Goal: Contribute content: Add original content to the website for others to see

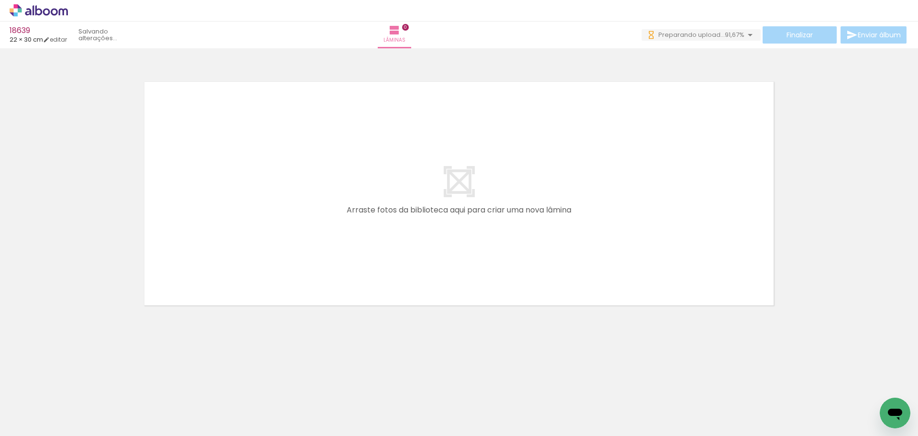
click at [648, 200] on quentale-layouter at bounding box center [459, 193] width 641 height 235
click at [34, 427] on span "Adicionar Fotos" at bounding box center [34, 423] width 29 height 11
click at [0, 0] on input "file" at bounding box center [0, 0] width 0 height 0
click at [874, 242] on div at bounding box center [459, 181] width 918 height 259
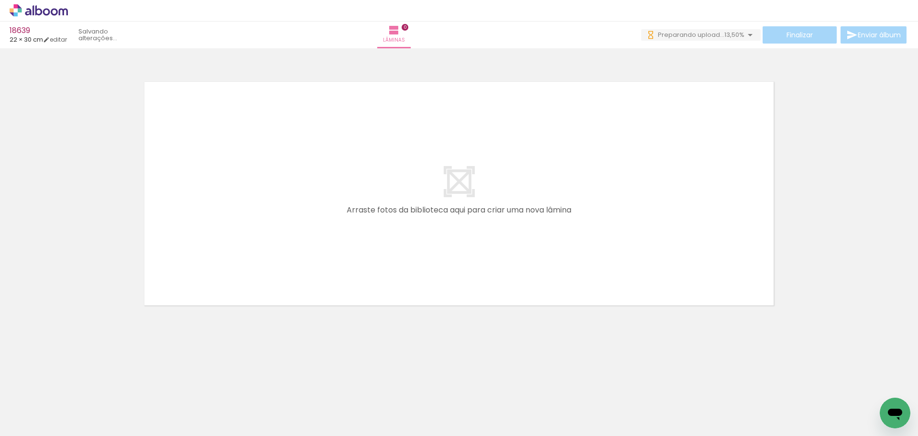
scroll to position [0, 0]
click at [334, 236] on quentale-layouter at bounding box center [459, 193] width 641 height 235
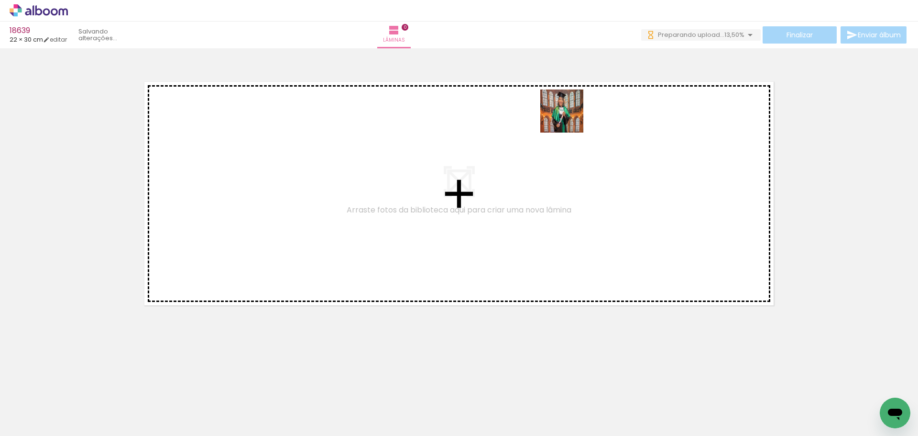
drag, startPoint x: 216, startPoint y: 403, endPoint x: 587, endPoint y: 112, distance: 471.5
click at [587, 112] on quentale-workspace at bounding box center [459, 218] width 918 height 436
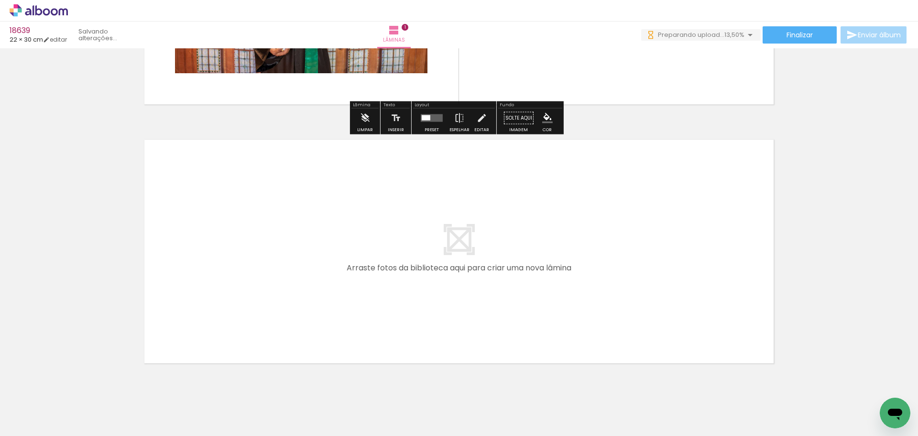
scroll to position [227, 0]
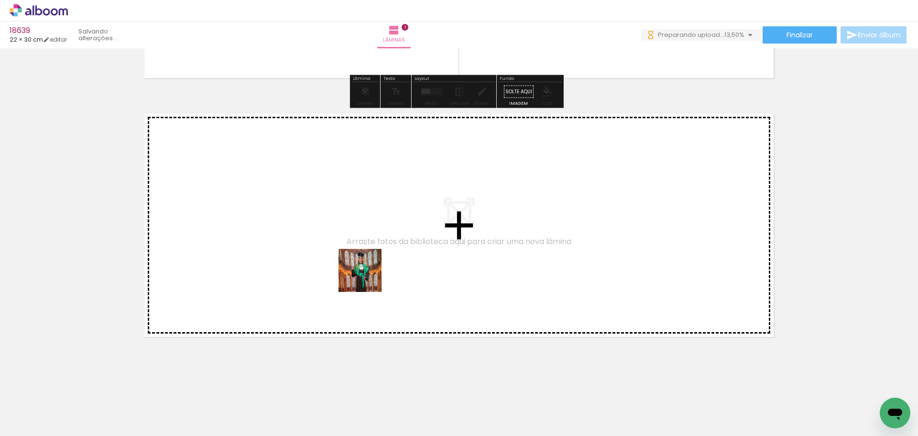
drag, startPoint x: 451, startPoint y: 365, endPoint x: 362, endPoint y: 275, distance: 126.8
click at [362, 275] on quentale-workspace at bounding box center [459, 218] width 918 height 436
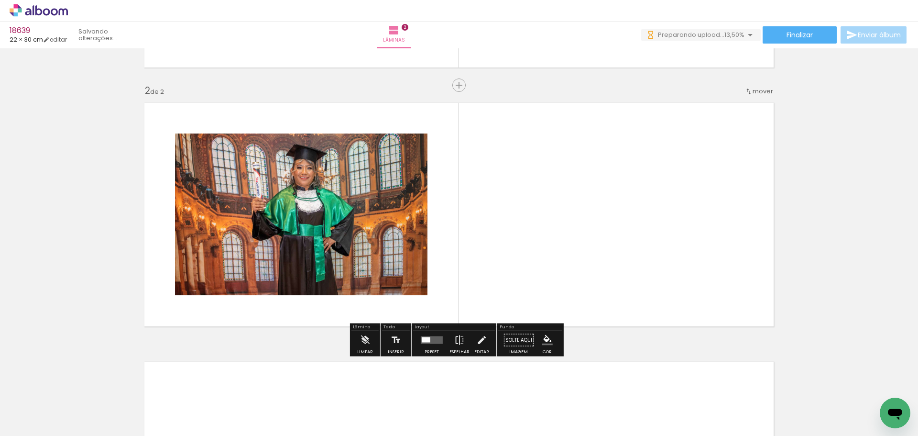
scroll to position [240, 0]
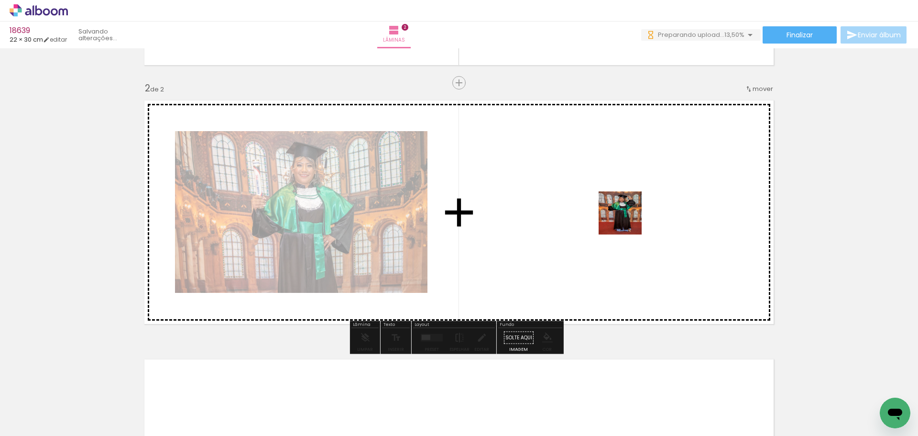
drag, startPoint x: 642, startPoint y: 386, endPoint x: 626, endPoint y: 217, distance: 169.6
click at [627, 217] on quentale-workspace at bounding box center [459, 218] width 918 height 436
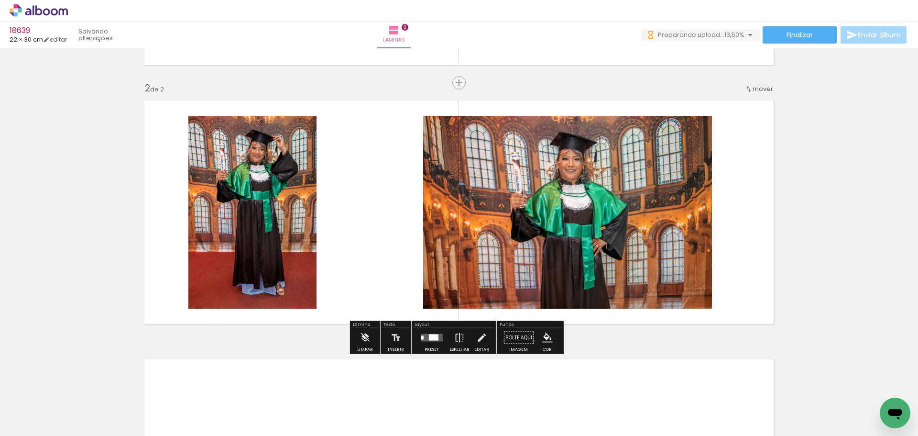
click at [423, 340] on quentale-layouter at bounding box center [432, 338] width 22 height 8
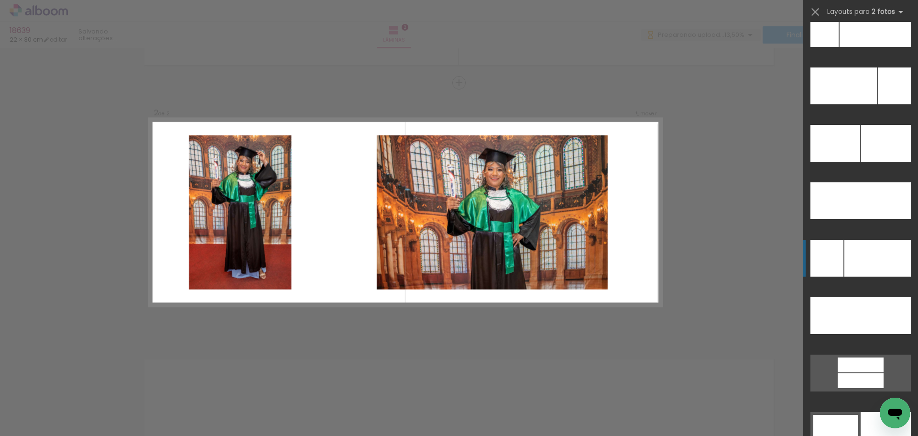
scroll to position [4374, 0]
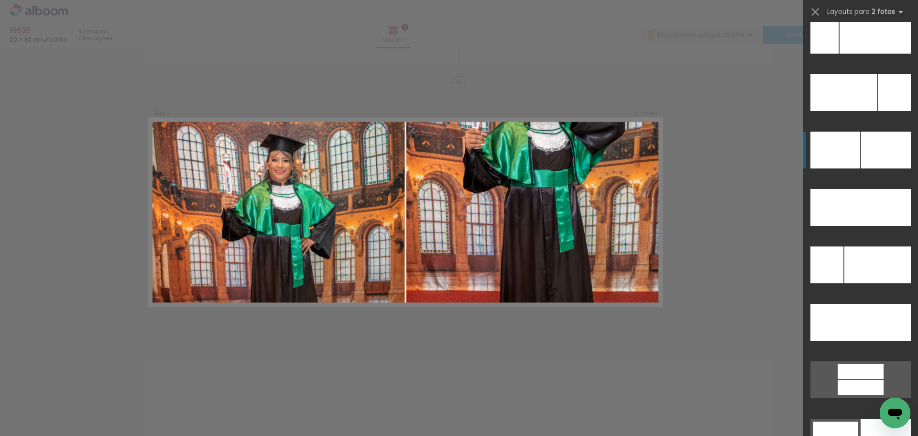
click at [861, 144] on div at bounding box center [886, 150] width 50 height 37
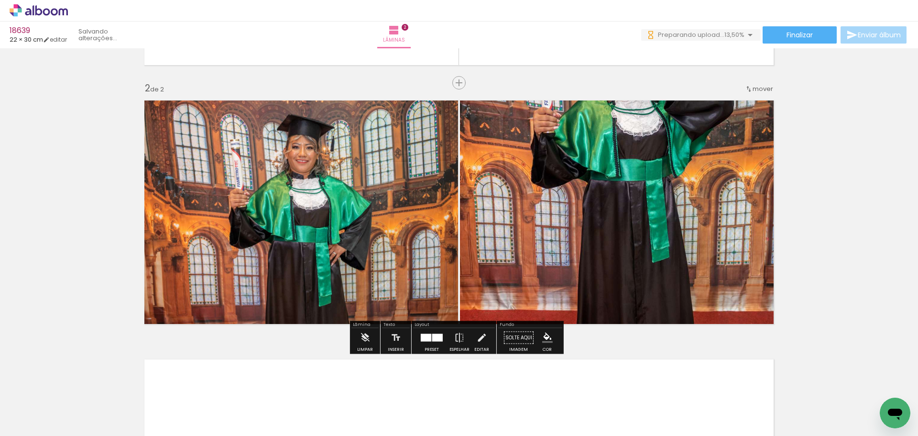
click at [861, 144] on div "Inserir lâmina 1 de 2 Inserir lâmina 2 de 2" at bounding box center [459, 200] width 918 height 777
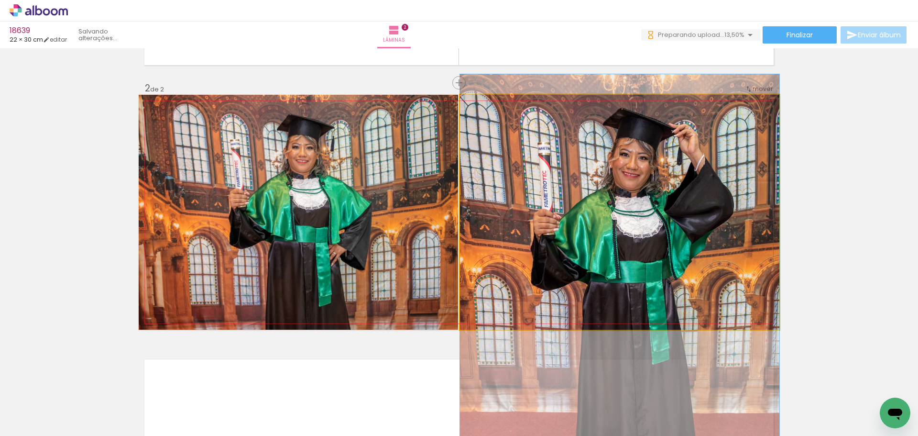
drag, startPoint x: 653, startPoint y: 166, endPoint x: 615, endPoint y: 268, distance: 108.8
click at [631, 192] on quentale-photo at bounding box center [620, 212] width 320 height 235
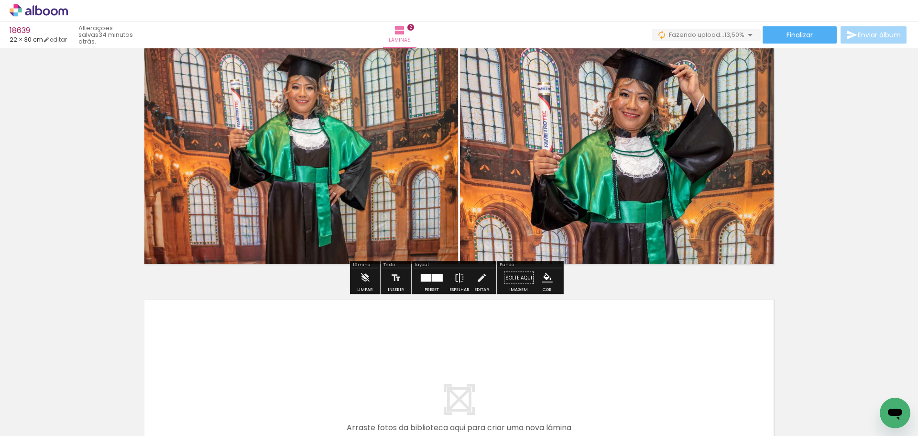
scroll to position [431, 0]
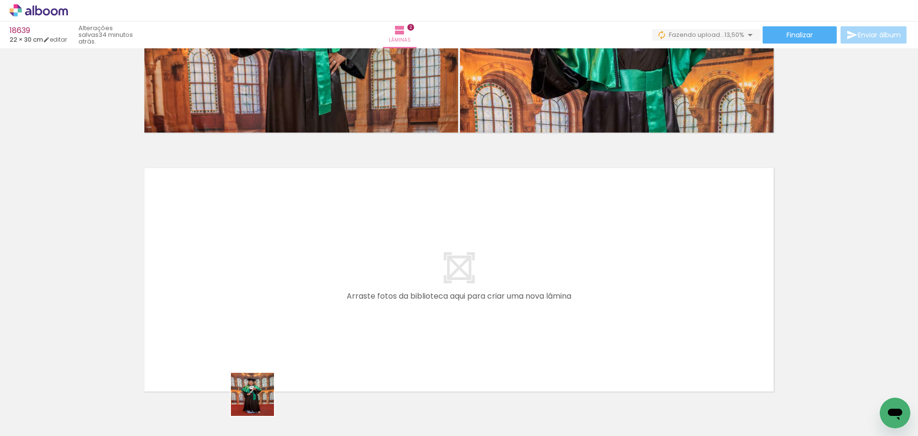
drag, startPoint x: 260, startPoint y: 401, endPoint x: 411, endPoint y: 413, distance: 152.1
click at [252, 316] on quentale-workspace at bounding box center [459, 218] width 918 height 436
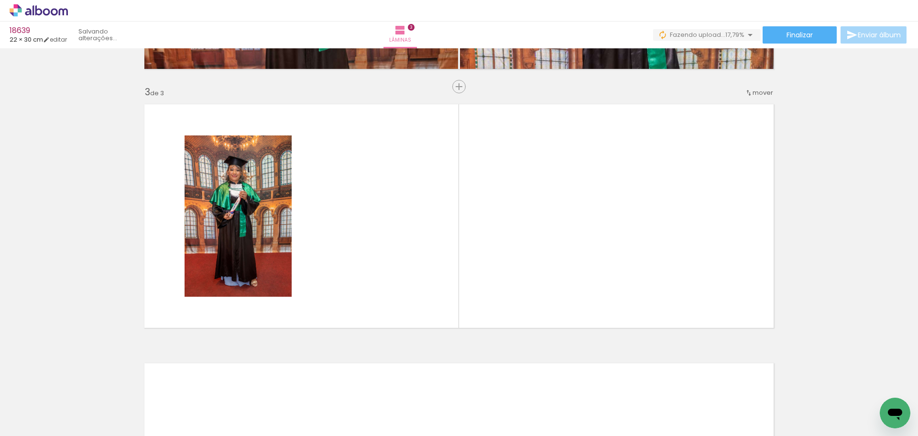
scroll to position [499, 0]
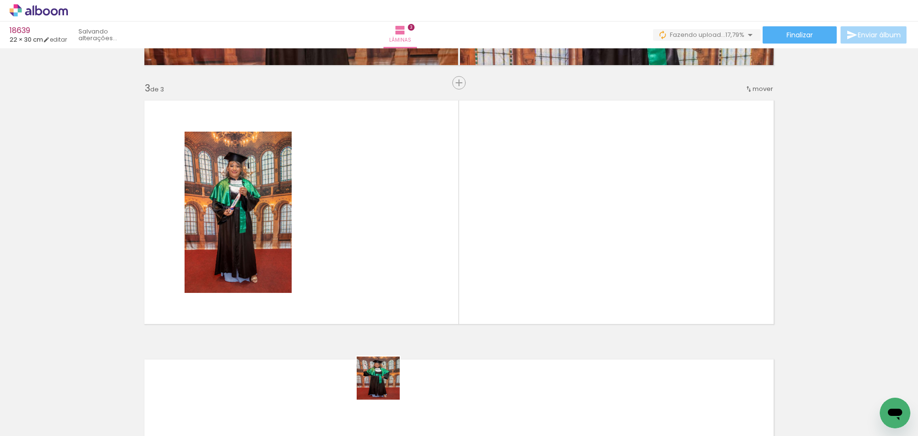
drag, startPoint x: 386, startPoint y: 385, endPoint x: 411, endPoint y: 255, distance: 132.2
click at [411, 255] on quentale-workspace at bounding box center [459, 218] width 918 height 436
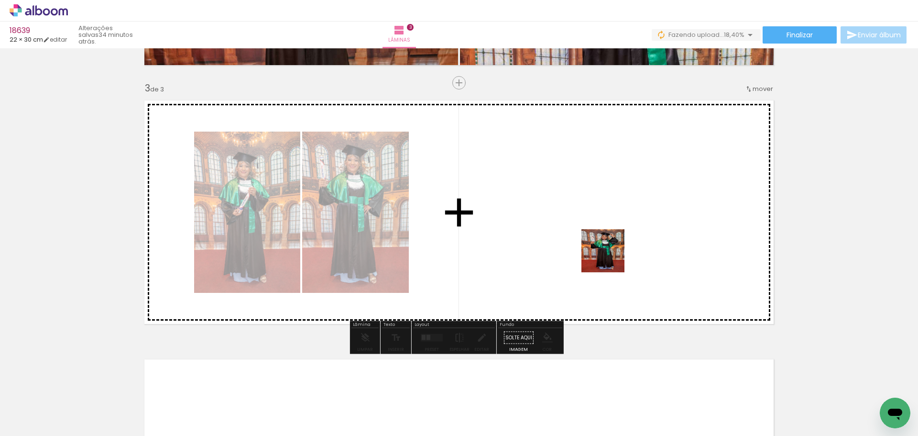
drag, startPoint x: 593, startPoint y: 360, endPoint x: 616, endPoint y: 212, distance: 149.6
click at [616, 212] on quentale-workspace at bounding box center [459, 218] width 918 height 436
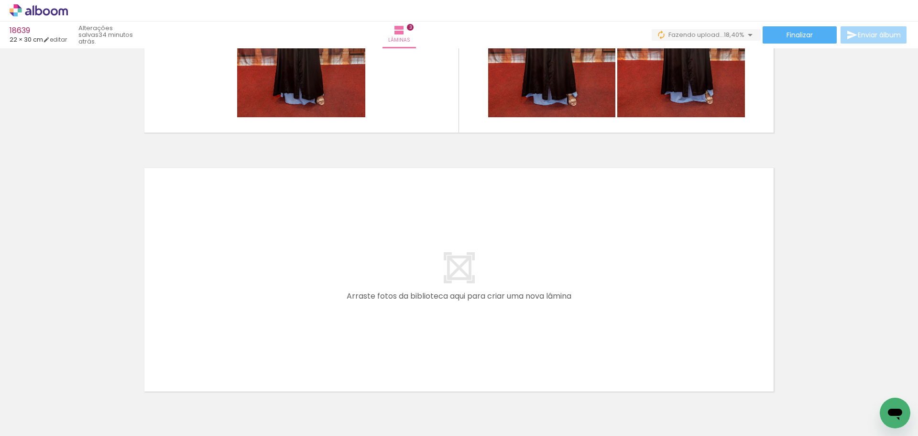
scroll to position [0, 514]
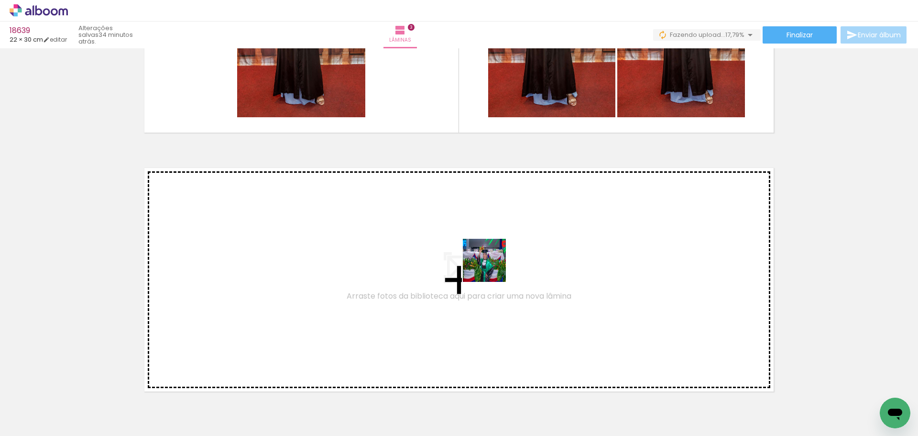
drag, startPoint x: 437, startPoint y: 408, endPoint x: 491, endPoint y: 267, distance: 150.5
click at [491, 267] on quentale-workspace at bounding box center [459, 218] width 918 height 436
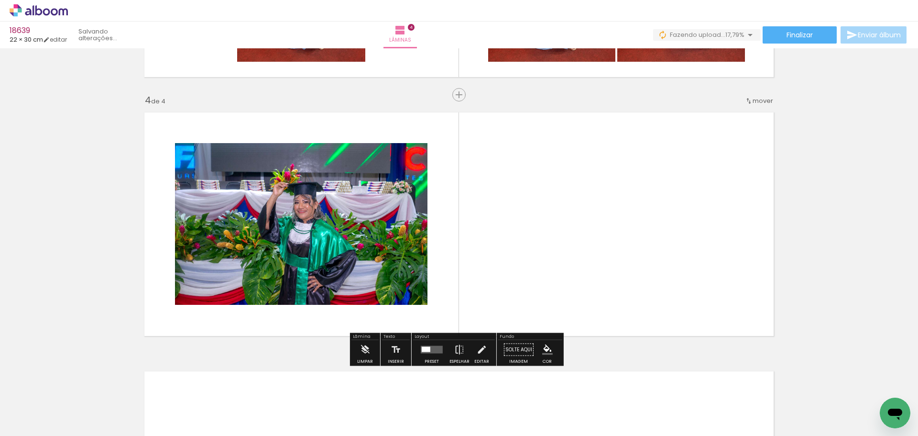
scroll to position [758, 0]
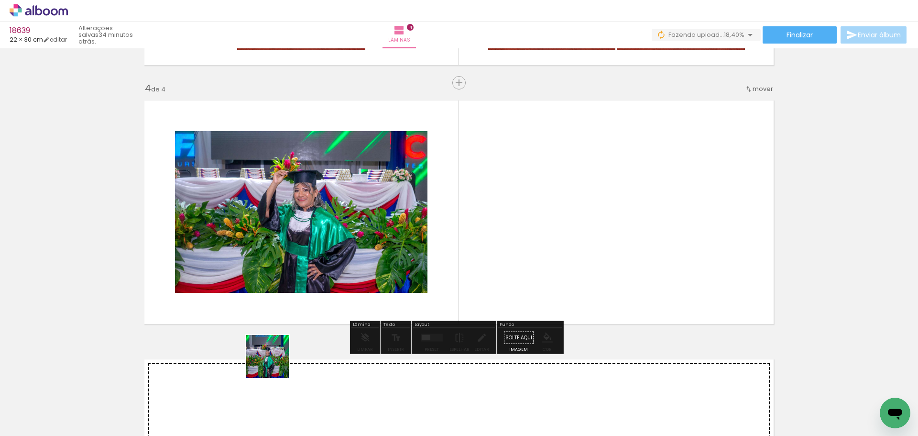
drag, startPoint x: 275, startPoint y: 364, endPoint x: 636, endPoint y: 203, distance: 395.1
click at [636, 203] on quentale-workspace at bounding box center [459, 218] width 918 height 436
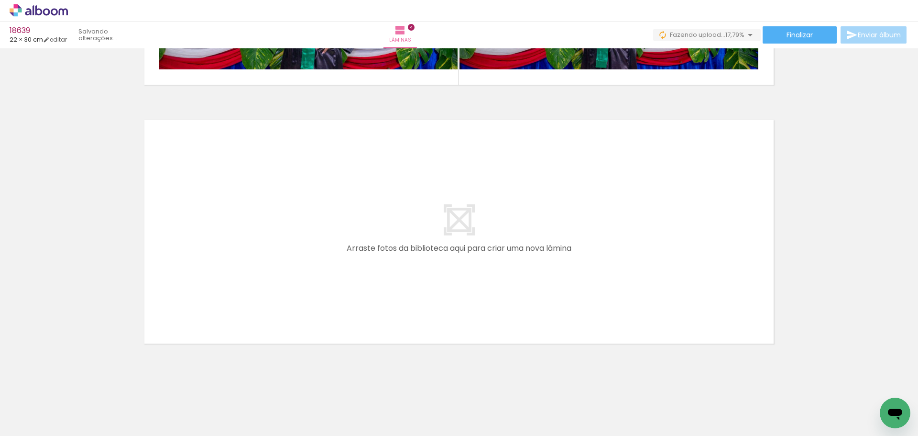
scroll to position [0, 848]
click at [479, 277] on quentale-layouter at bounding box center [459, 231] width 641 height 235
drag, startPoint x: 322, startPoint y: 405, endPoint x: 474, endPoint y: 418, distance: 152.2
click at [322, 302] on quentale-workspace at bounding box center [459, 218] width 918 height 436
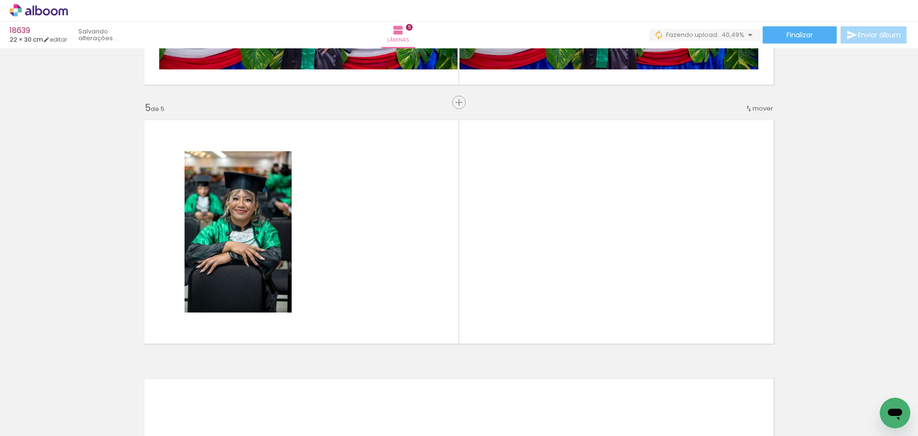
scroll to position [1016, 0]
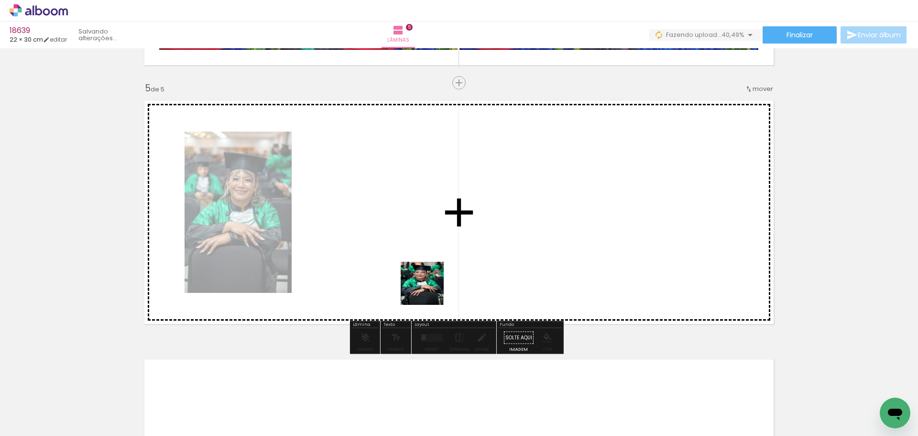
drag, startPoint x: 484, startPoint y: 409, endPoint x: 482, endPoint y: 340, distance: 69.4
click at [430, 285] on quentale-workspace at bounding box center [459, 218] width 918 height 436
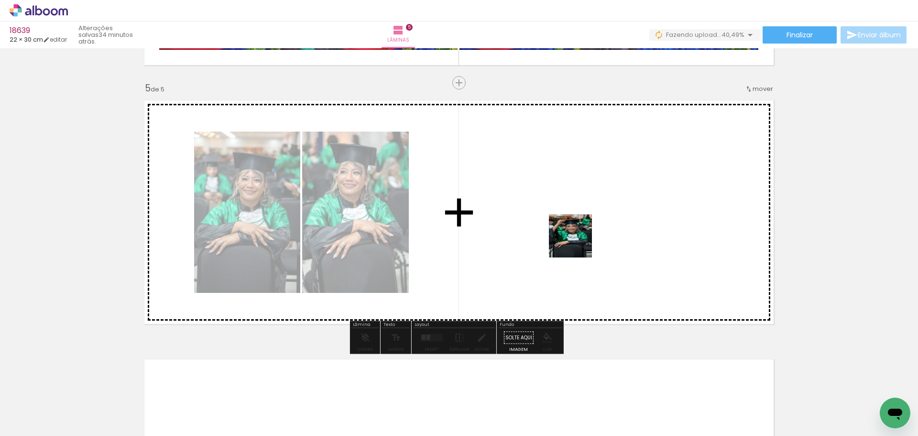
drag, startPoint x: 563, startPoint y: 319, endPoint x: 580, endPoint y: 234, distance: 86.2
click at [580, 234] on quentale-workspace at bounding box center [459, 218] width 918 height 436
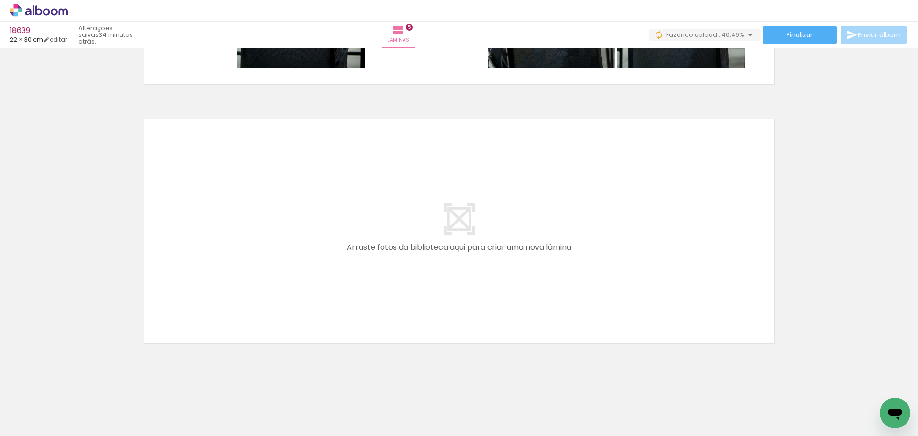
scroll to position [1262, 0]
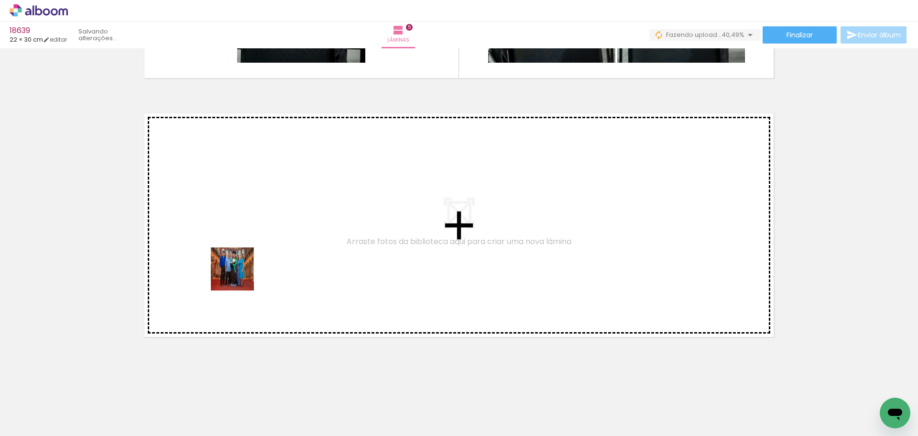
drag, startPoint x: 240, startPoint y: 276, endPoint x: 245, endPoint y: 262, distance: 14.8
click at [245, 262] on quentale-workspace at bounding box center [459, 218] width 918 height 436
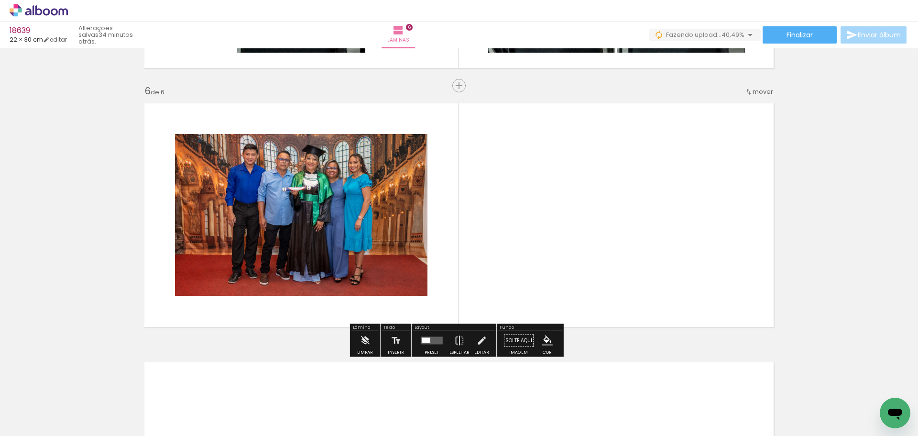
scroll to position [1275, 0]
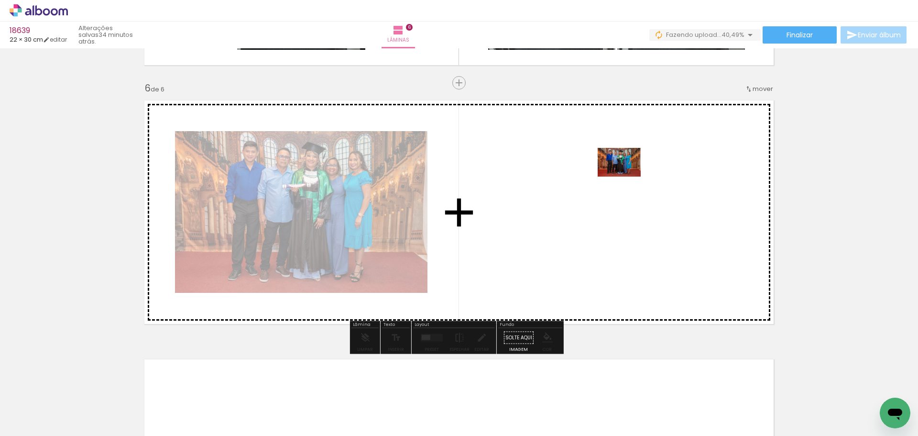
drag, startPoint x: 605, startPoint y: 261, endPoint x: 627, endPoint y: 176, distance: 87.0
click at [627, 176] on quentale-workspace at bounding box center [459, 218] width 918 height 436
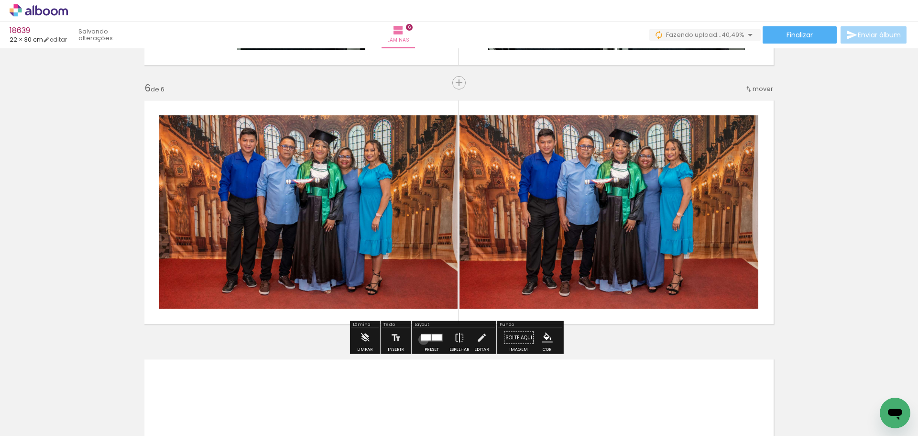
drag, startPoint x: 421, startPoint y: 339, endPoint x: 625, endPoint y: 176, distance: 260.6
click at [421, 338] on div at bounding box center [426, 337] width 10 height 6
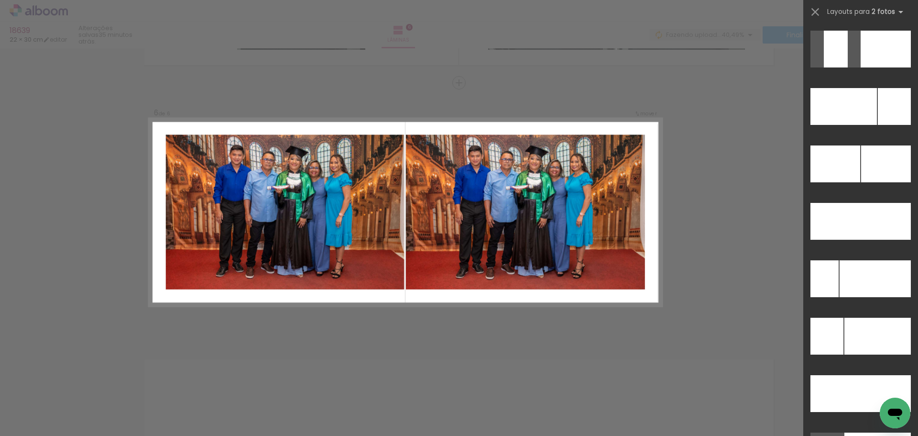
scroll to position [3967, 0]
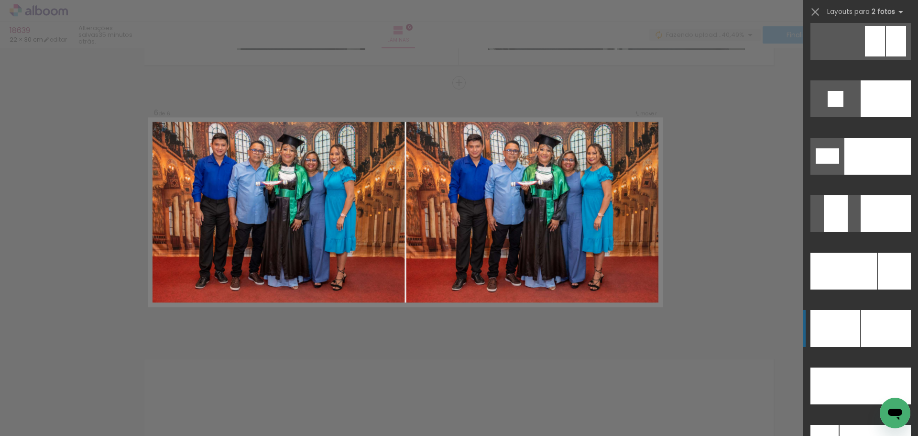
click at [861, 327] on div at bounding box center [886, 328] width 50 height 37
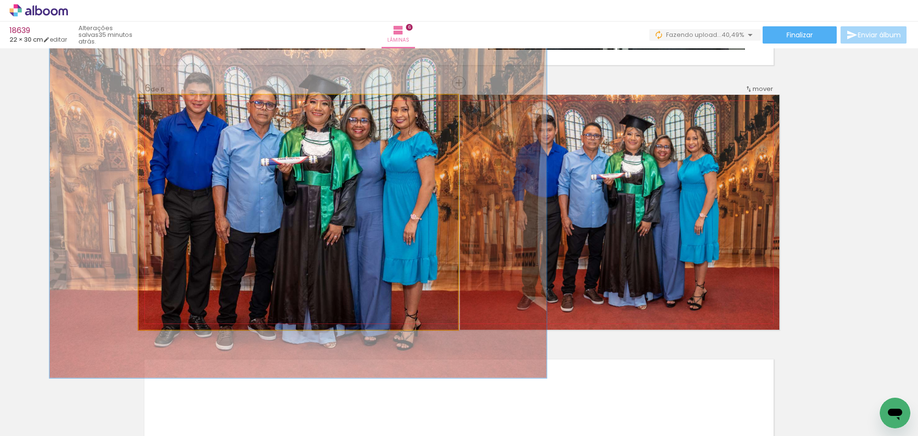
drag, startPoint x: 161, startPoint y: 106, endPoint x: 175, endPoint y: 120, distance: 20.0
type paper-slider "141"
click at [175, 120] on quentale-photo at bounding box center [299, 212] width 320 height 235
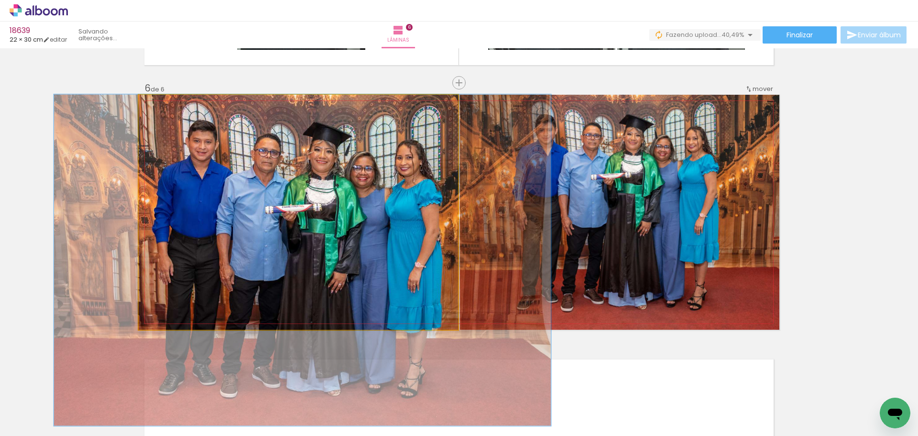
drag, startPoint x: 268, startPoint y: 144, endPoint x: 272, endPoint y: 204, distance: 60.4
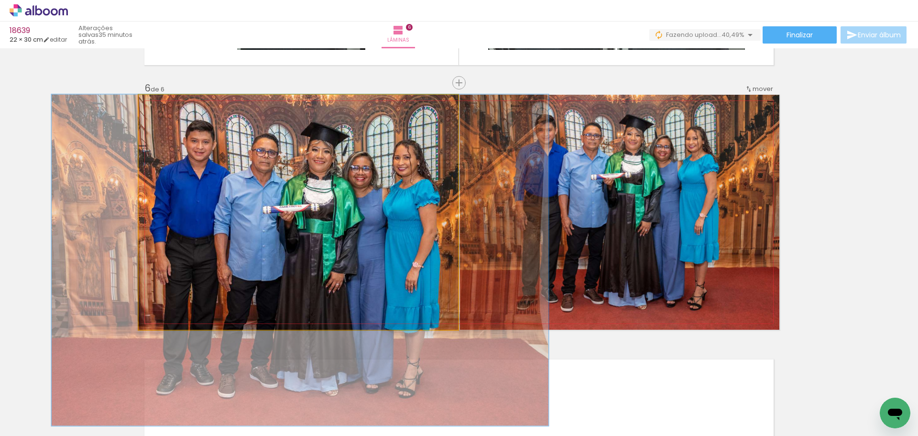
drag, startPoint x: 279, startPoint y: 172, endPoint x: 277, endPoint y: 179, distance: 7.6
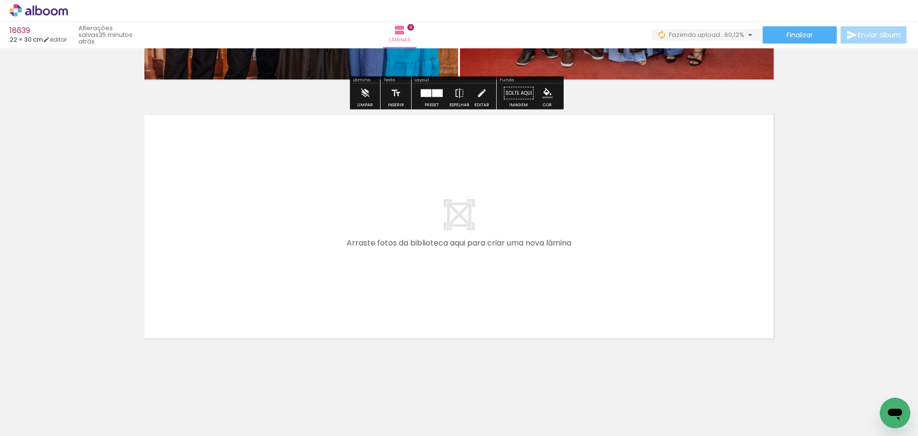
scroll to position [1521, 0]
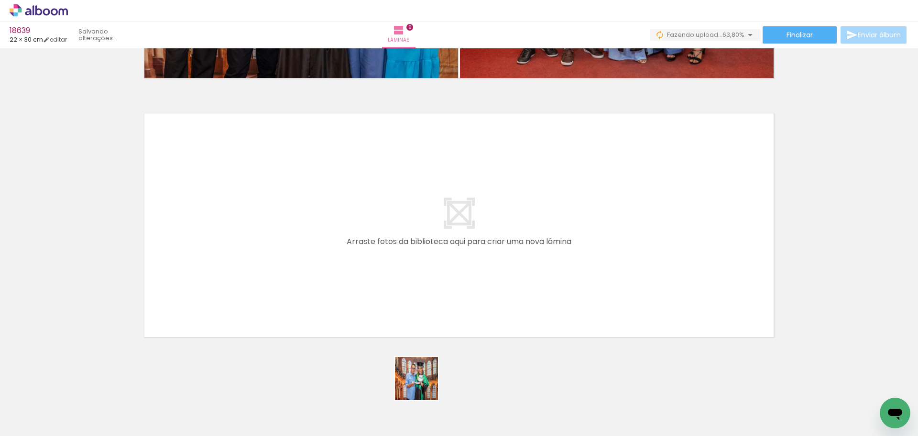
drag, startPoint x: 424, startPoint y: 386, endPoint x: 376, endPoint y: 263, distance: 131.5
click at [376, 263] on quentale-workspace at bounding box center [459, 218] width 918 height 436
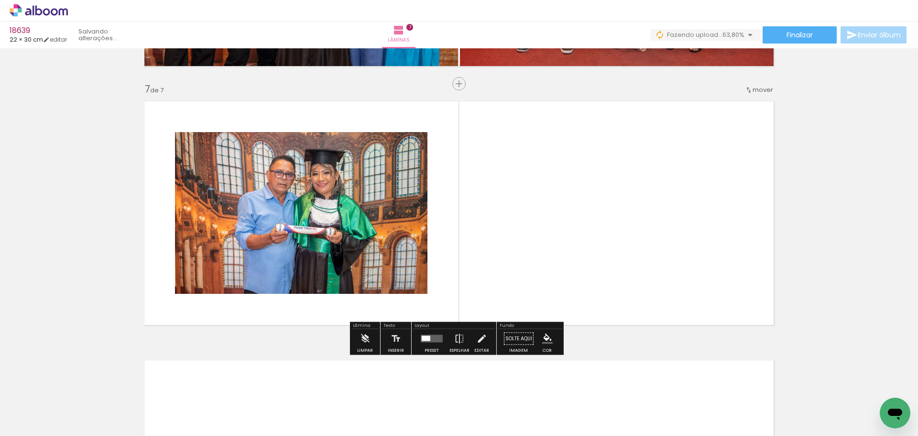
scroll to position [1534, 0]
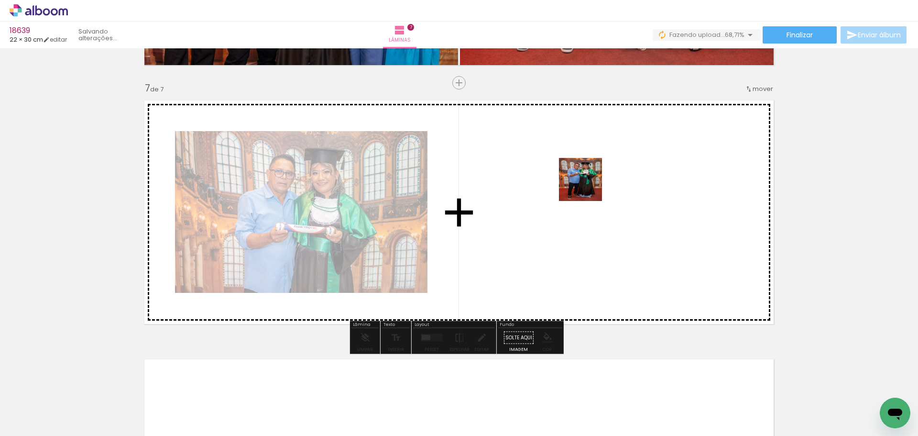
drag, startPoint x: 528, startPoint y: 405, endPoint x: 588, endPoint y: 187, distance: 226.1
click at [588, 187] on quentale-workspace at bounding box center [459, 218] width 918 height 436
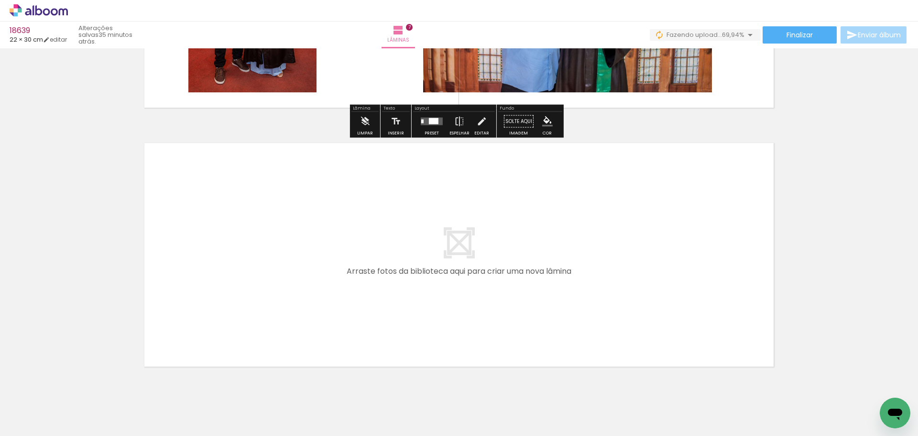
scroll to position [1773, 0]
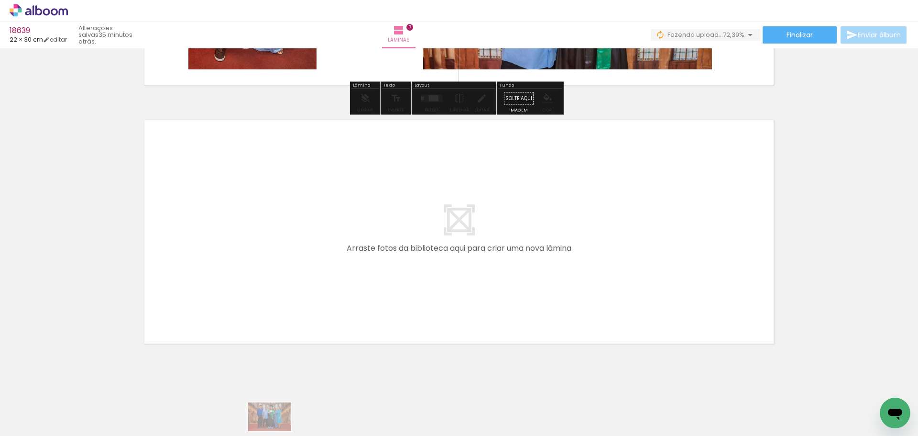
drag, startPoint x: 263, startPoint y: 428, endPoint x: 279, endPoint y: 431, distance: 16.0
click at [78, 431] on iron-horizontal-list at bounding box center [68, 406] width 19 height 60
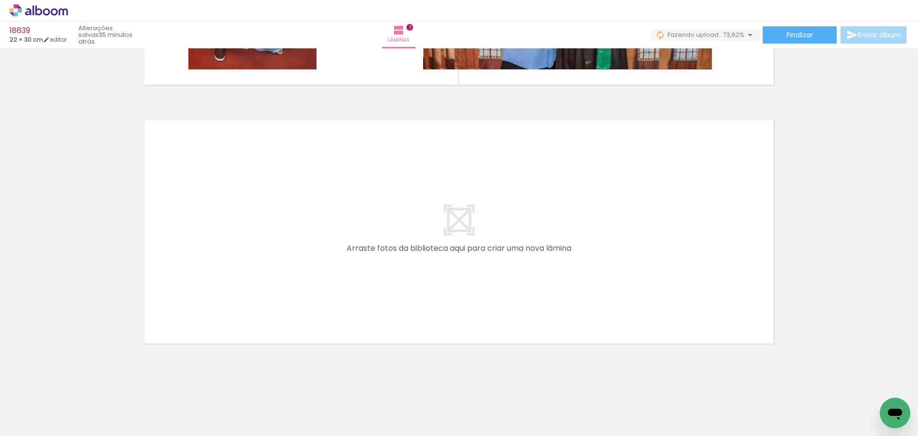
scroll to position [0, 1837]
drag, startPoint x: 136, startPoint y: 405, endPoint x: 225, endPoint y: 265, distance: 166.3
click at [225, 265] on quentale-workspace at bounding box center [459, 218] width 918 height 436
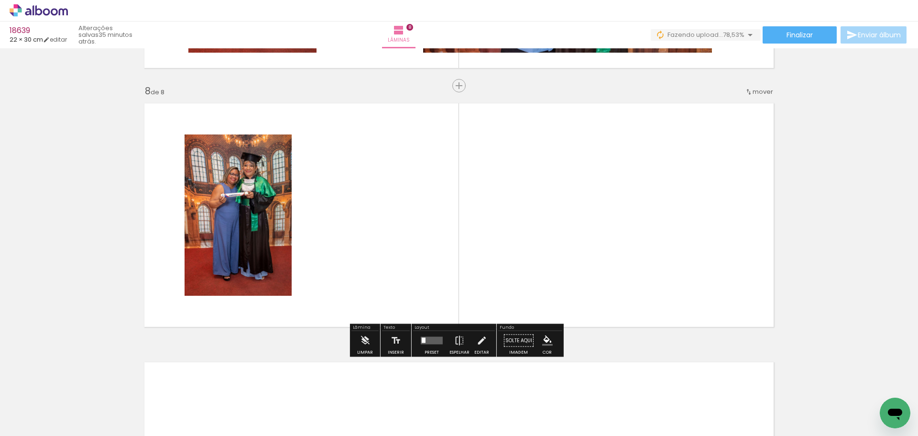
scroll to position [1793, 0]
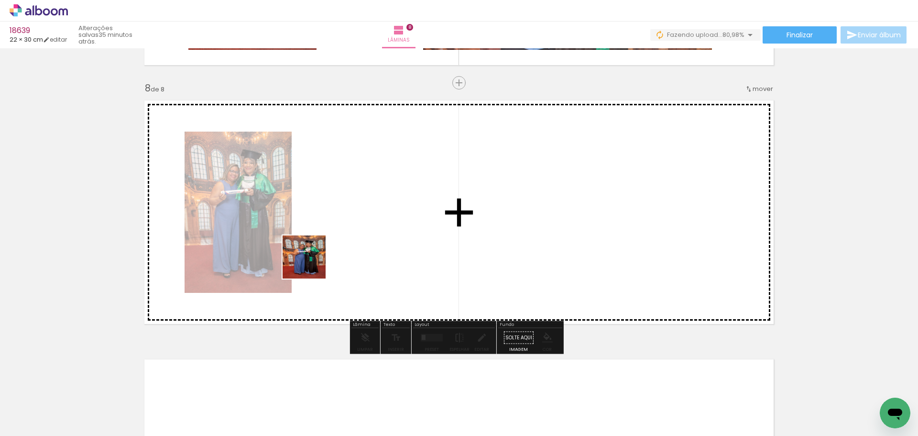
drag, startPoint x: 195, startPoint y: 410, endPoint x: 365, endPoint y: 184, distance: 283.2
click at [365, 184] on quentale-workspace at bounding box center [459, 218] width 918 height 436
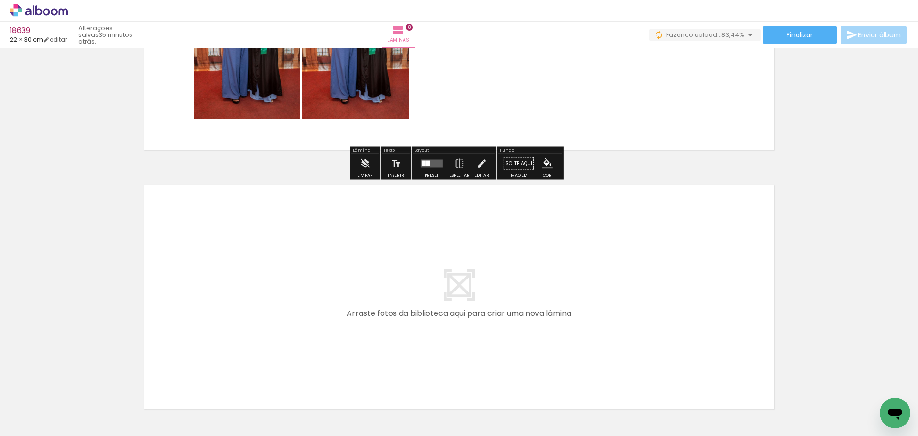
scroll to position [1984, 0]
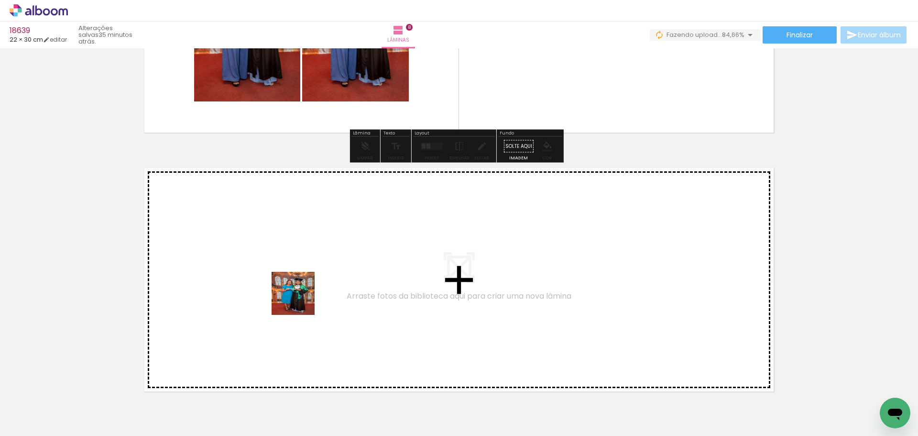
drag, startPoint x: 297, startPoint y: 386, endPoint x: 300, endPoint y: 299, distance: 86.7
click at [300, 299] on quentale-workspace at bounding box center [459, 218] width 918 height 436
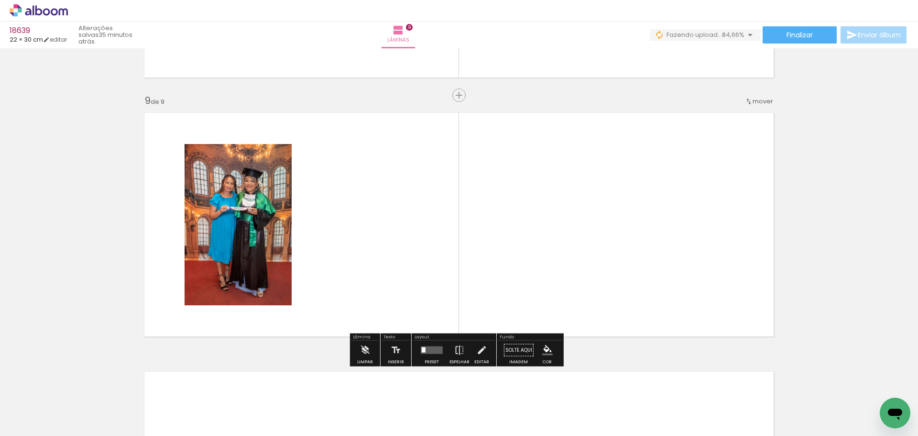
scroll to position [2051, 0]
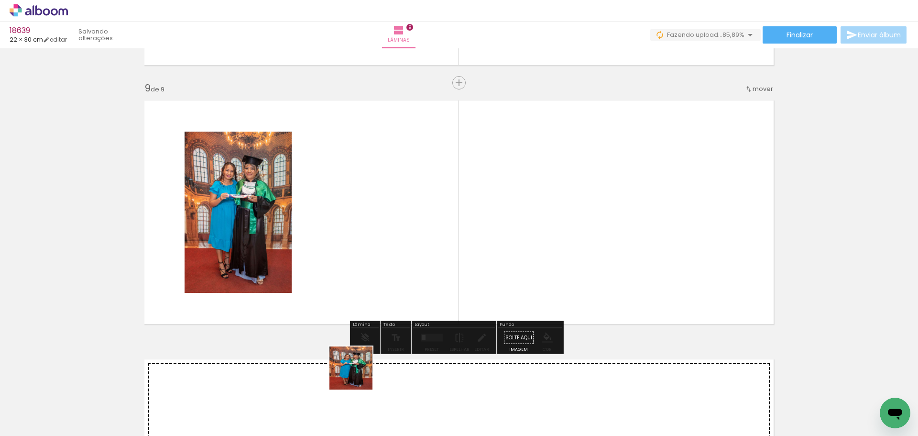
drag, startPoint x: 358, startPoint y: 375, endPoint x: 377, endPoint y: 180, distance: 196.0
click at [377, 180] on quentale-workspace at bounding box center [459, 218] width 918 height 436
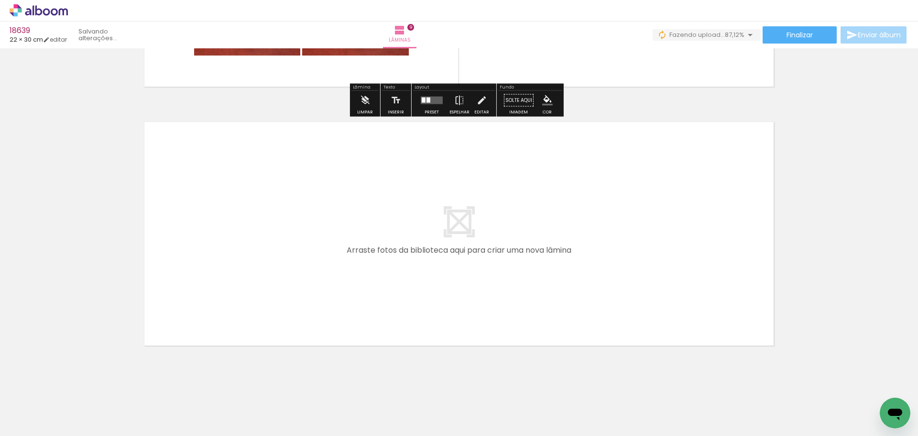
scroll to position [2291, 0]
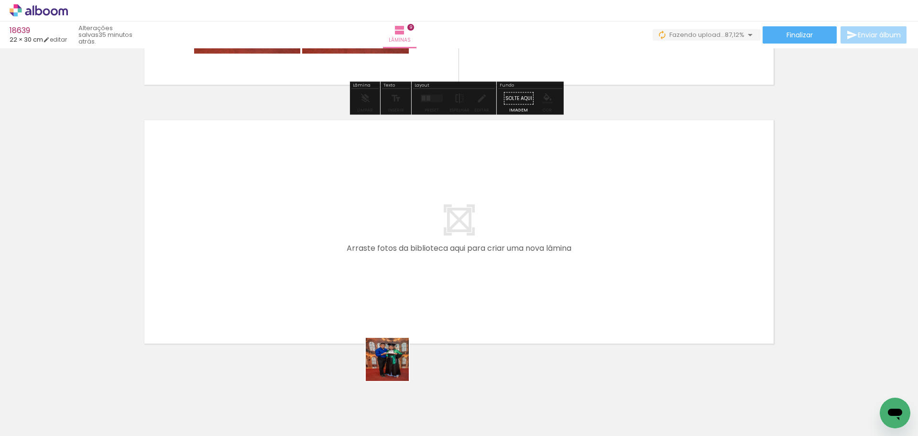
drag, startPoint x: 395, startPoint y: 366, endPoint x: 441, endPoint y: 363, distance: 46.5
click at [367, 302] on quentale-workspace at bounding box center [459, 218] width 918 height 436
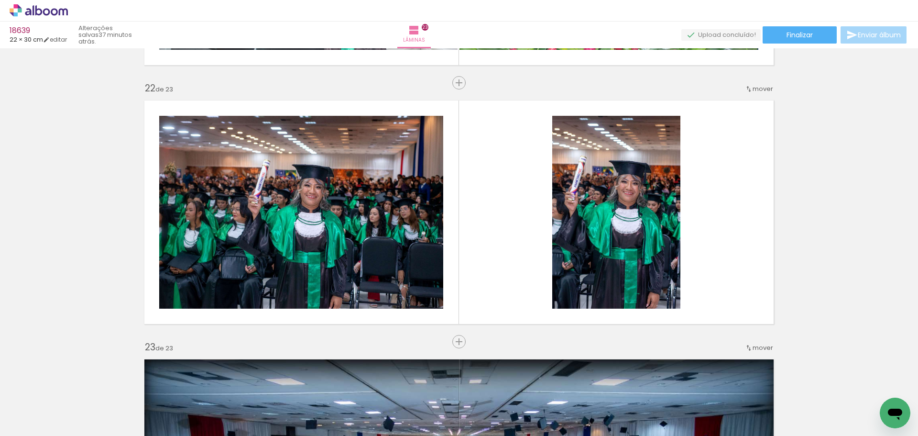
scroll to position [0, 6138]
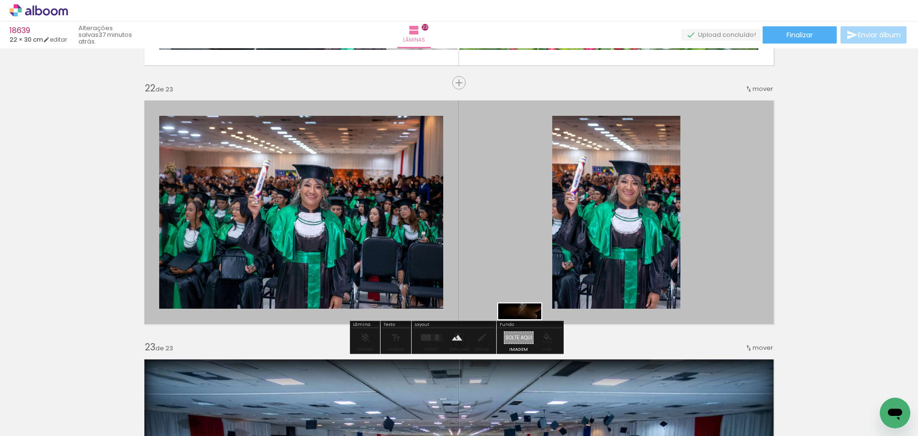
drag, startPoint x: 611, startPoint y: 409, endPoint x: 527, endPoint y: 332, distance: 114.1
click at [527, 332] on quentale-workspace at bounding box center [459, 218] width 918 height 436
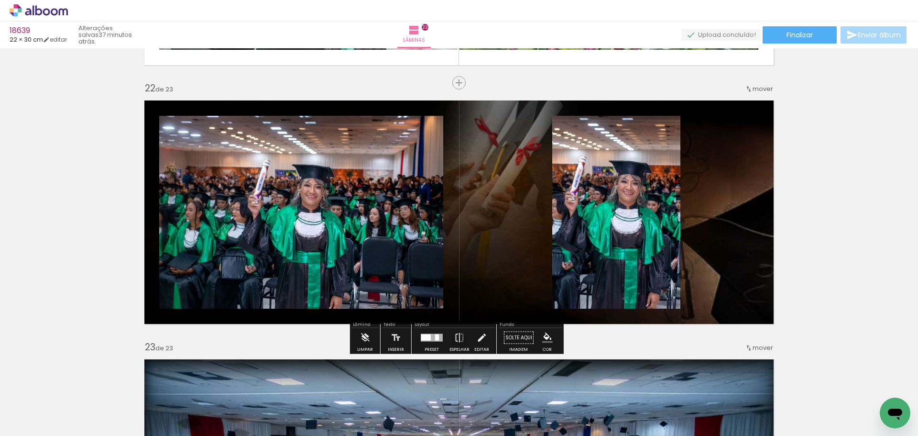
click at [646, 147] on paper-item at bounding box center [649, 148] width 17 height 7
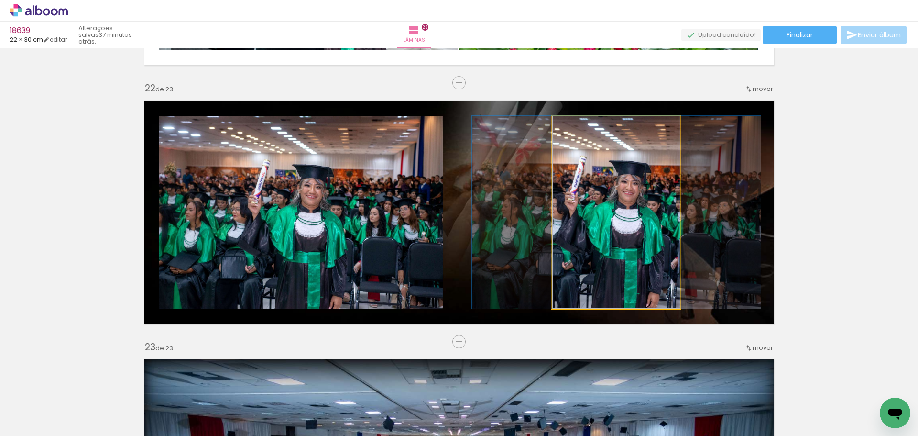
click at [554, 138] on quentale-photo at bounding box center [616, 212] width 128 height 193
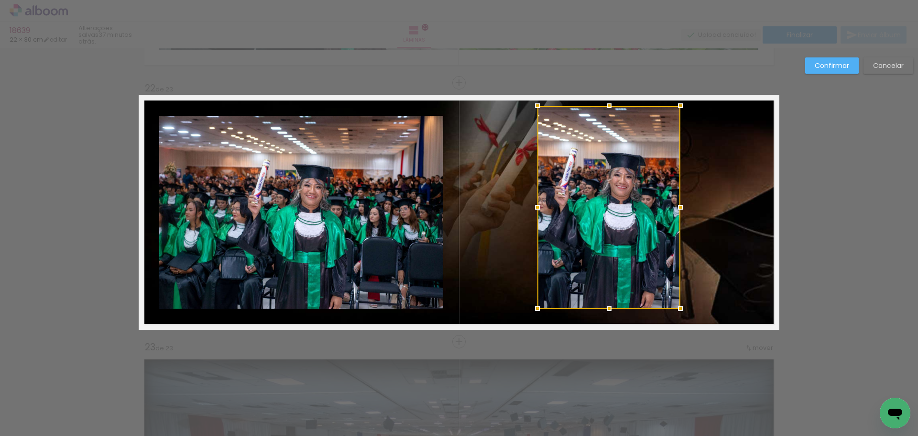
drag, startPoint x: 546, startPoint y: 115, endPoint x: 532, endPoint y: 104, distance: 17.3
click at [532, 104] on div at bounding box center [537, 105] width 19 height 19
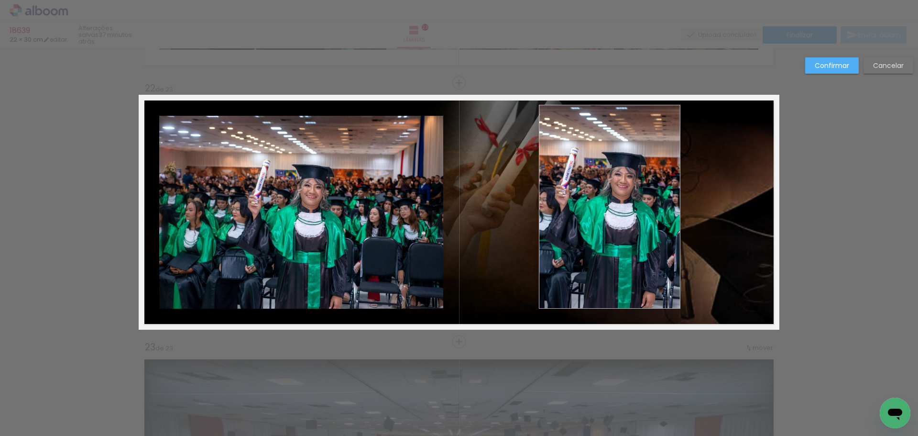
drag, startPoint x: 668, startPoint y: 300, endPoint x: 679, endPoint y: 318, distance: 21.1
click at [669, 302] on quentale-photo at bounding box center [610, 207] width 142 height 204
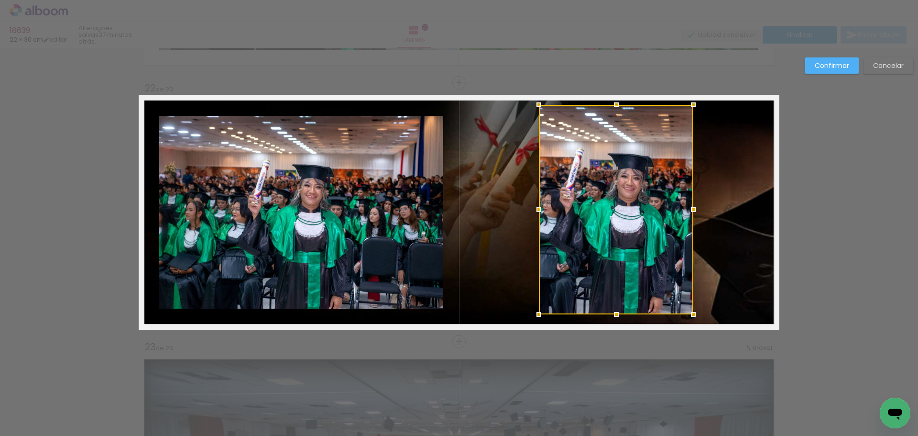
drag, startPoint x: 680, startPoint y: 316, endPoint x: 691, endPoint y: 316, distance: 11.5
click at [691, 316] on div at bounding box center [693, 314] width 19 height 19
click at [0, 0] on slot "Confirmar" at bounding box center [0, 0] width 0 height 0
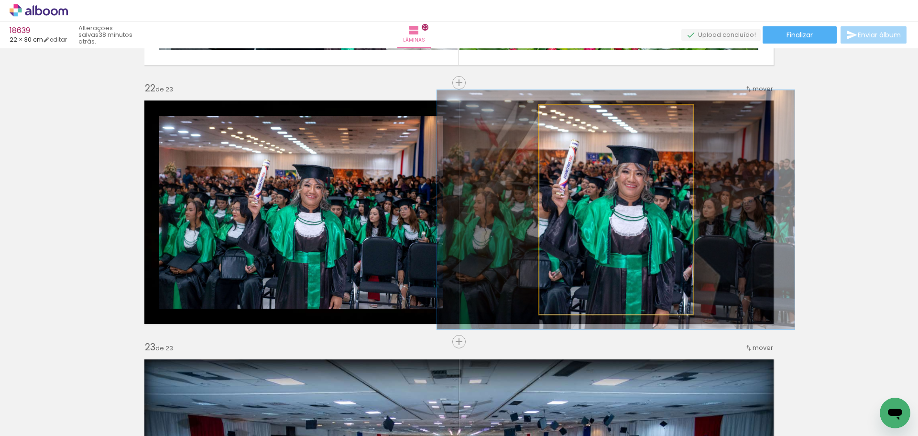
drag, startPoint x: 561, startPoint y: 113, endPoint x: 566, endPoint y: 116, distance: 5.3
type paper-slider "114"
click at [566, 116] on div at bounding box center [566, 114] width 15 height 15
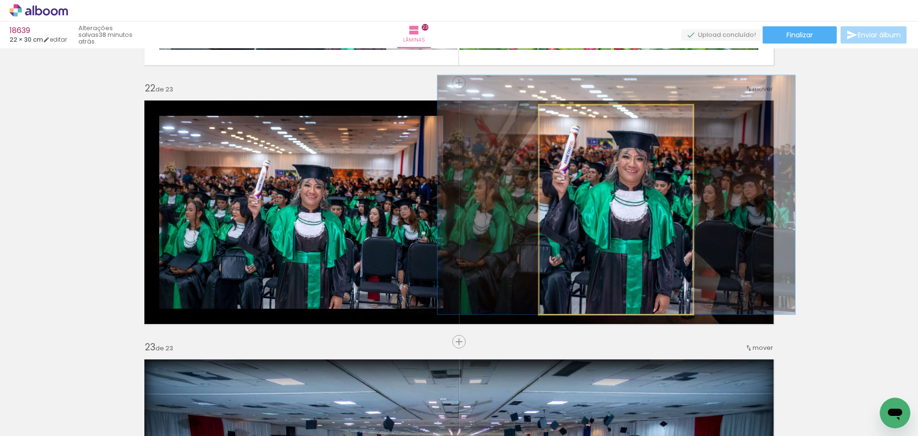
drag, startPoint x: 630, startPoint y: 222, endPoint x: 627, endPoint y: 198, distance: 23.7
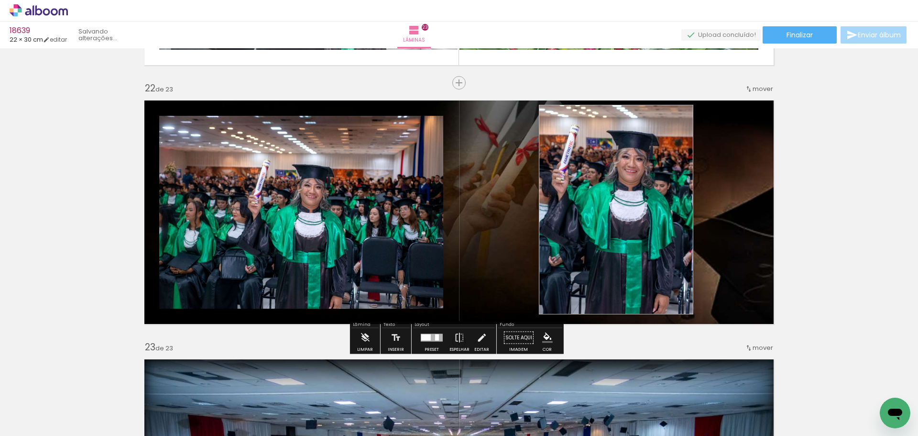
click at [253, 145] on paper-item at bounding box center [256, 148] width 17 height 7
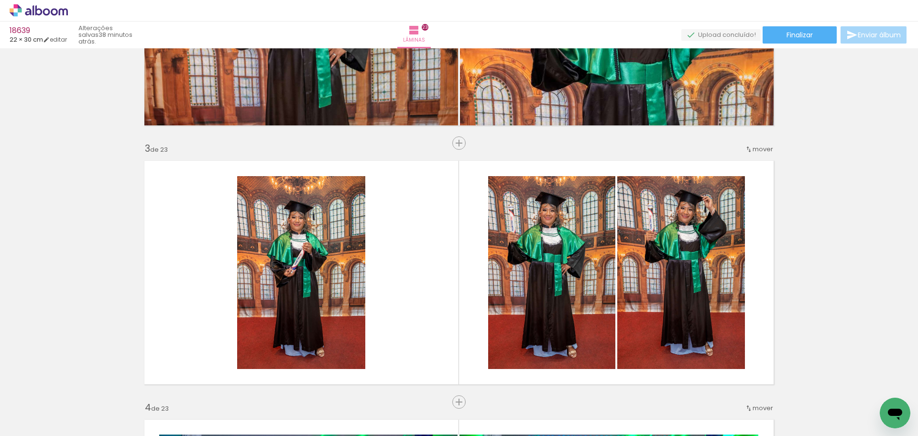
scroll to position [0, 0]
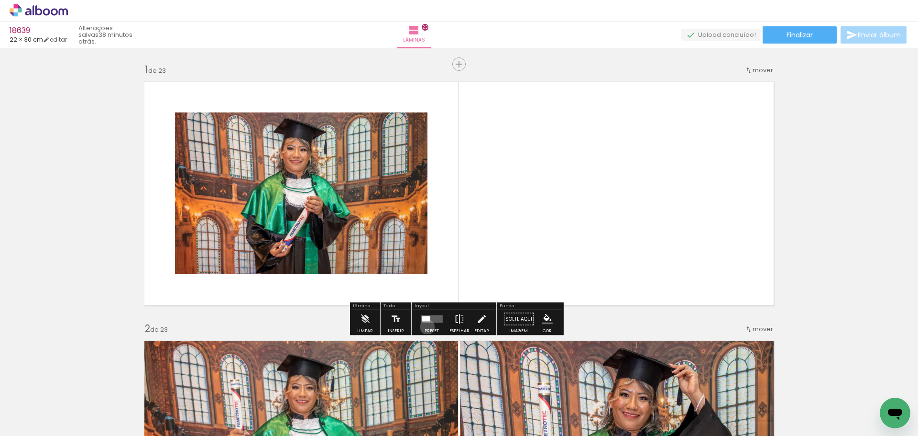
click at [425, 326] on div at bounding box center [432, 318] width 26 height 19
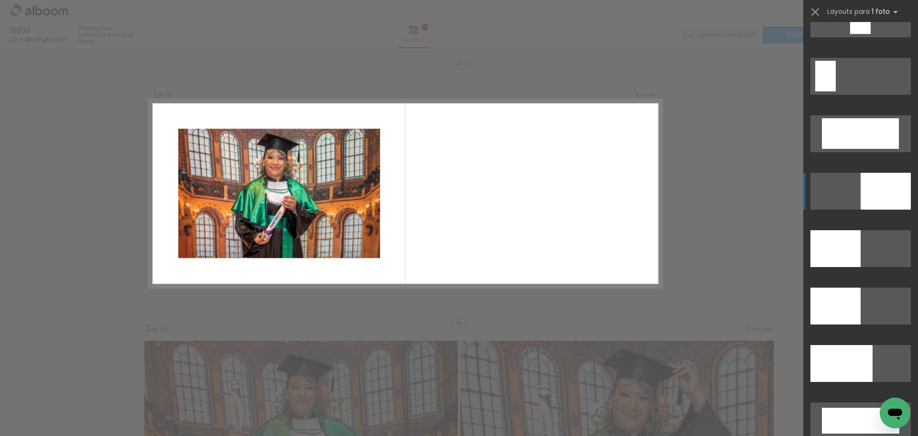
scroll to position [2013, 0]
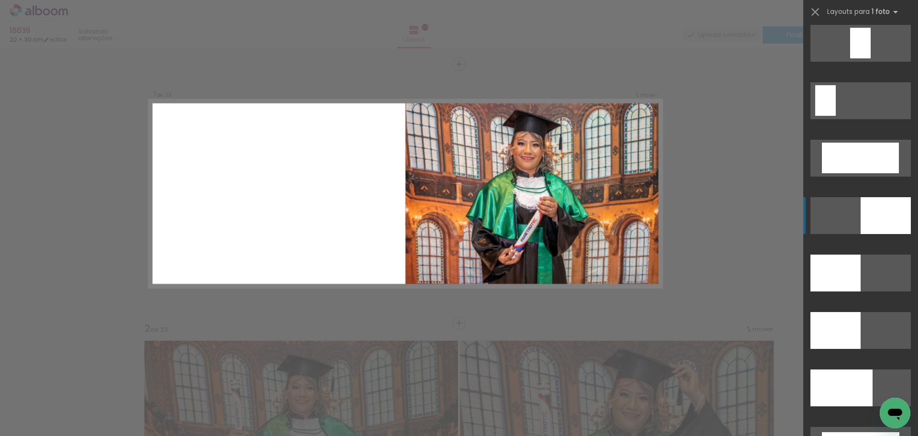
click at [880, 209] on div at bounding box center [886, 215] width 50 height 37
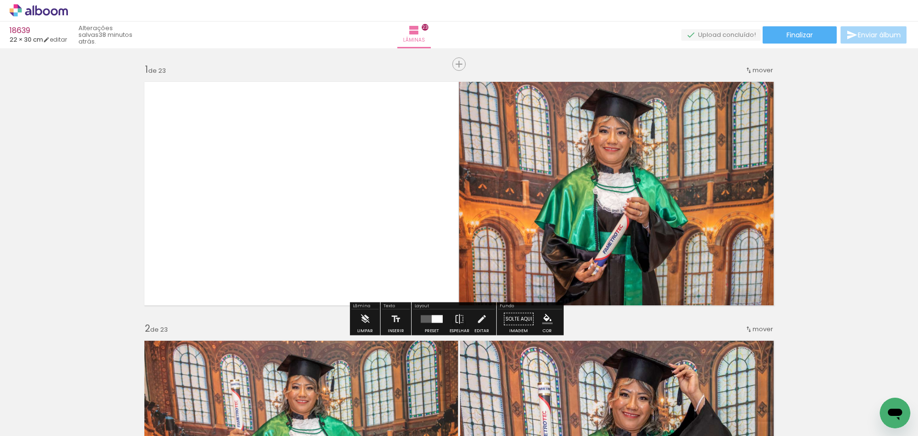
drag, startPoint x: 880, startPoint y: 209, endPoint x: 868, endPoint y: 209, distance: 11.5
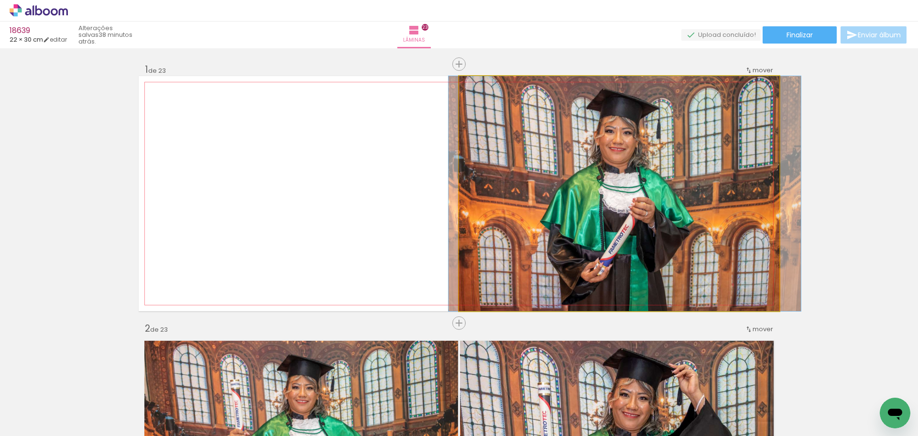
drag, startPoint x: 650, startPoint y: 209, endPoint x: 655, endPoint y: 208, distance: 5.8
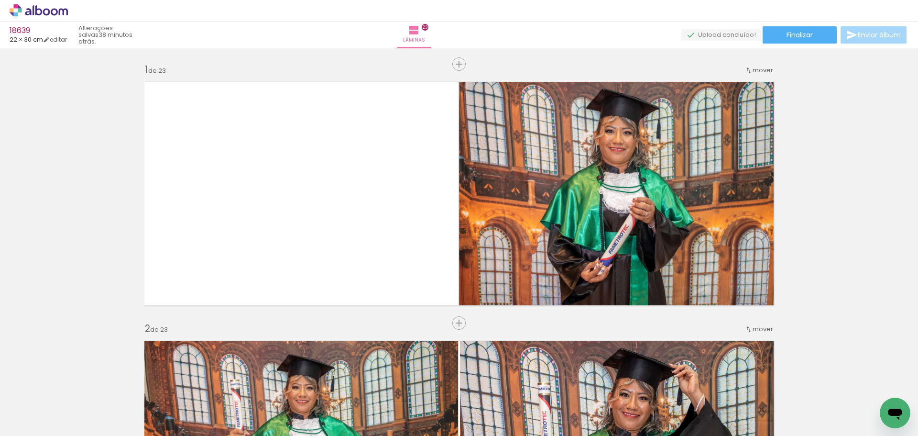
scroll to position [0, 4786]
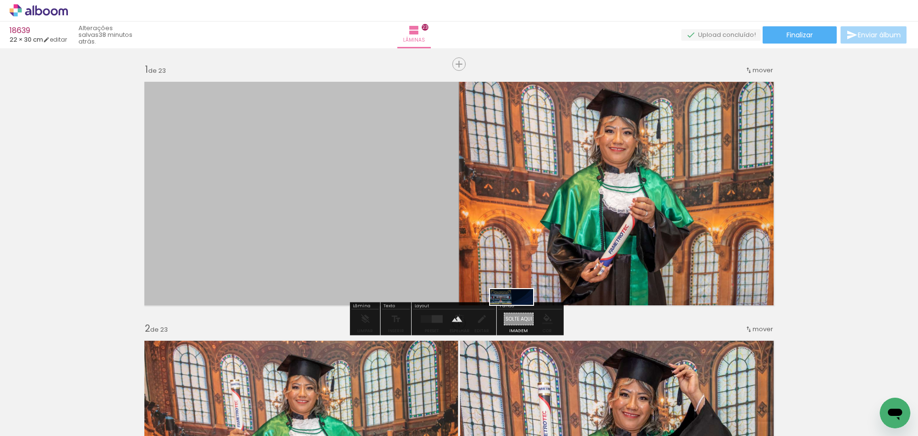
drag, startPoint x: 395, startPoint y: 410, endPoint x: 522, endPoint y: 314, distance: 159.1
click at [520, 316] on quentale-workspace at bounding box center [459, 218] width 918 height 436
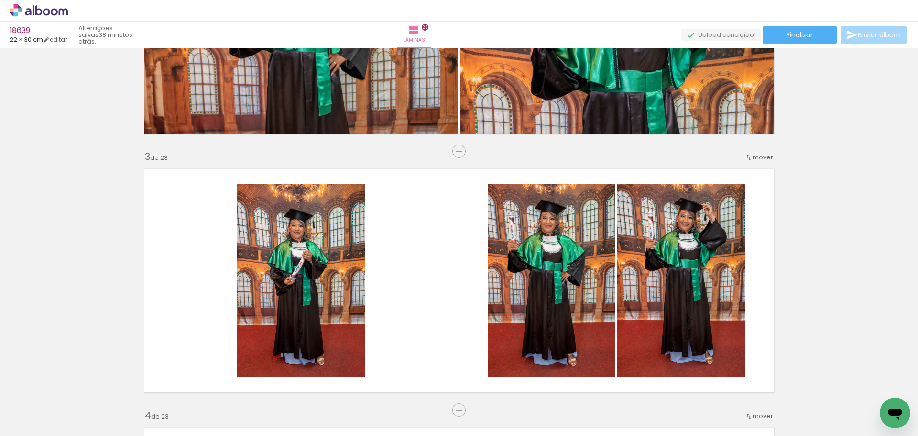
scroll to position [0, 7860]
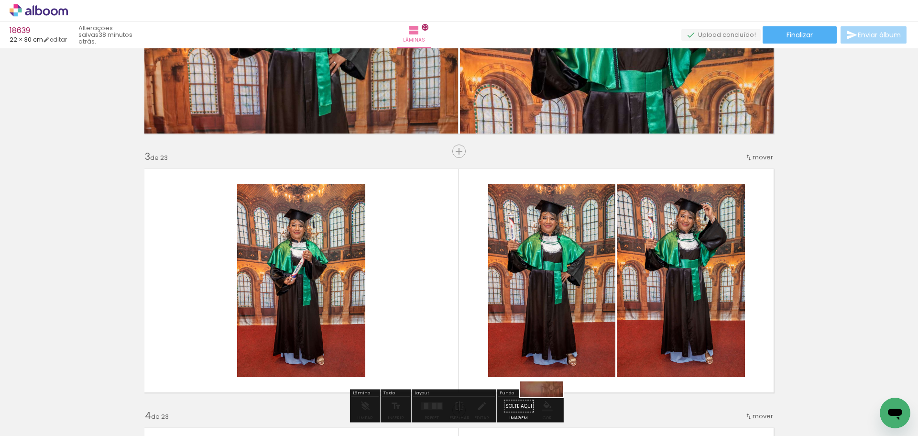
drag, startPoint x: 538, startPoint y: 381, endPoint x: 553, endPoint y: 410, distance: 33.2
click at [553, 410] on div at bounding box center [539, 403] width 47 height 17
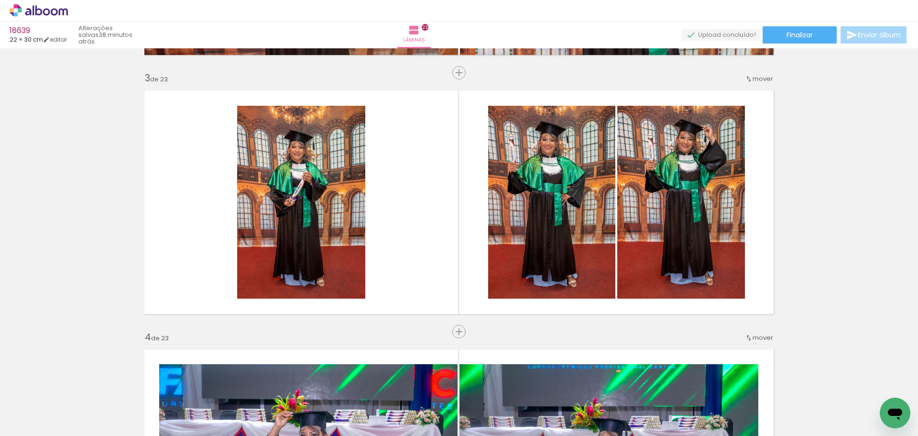
scroll to position [526, 0]
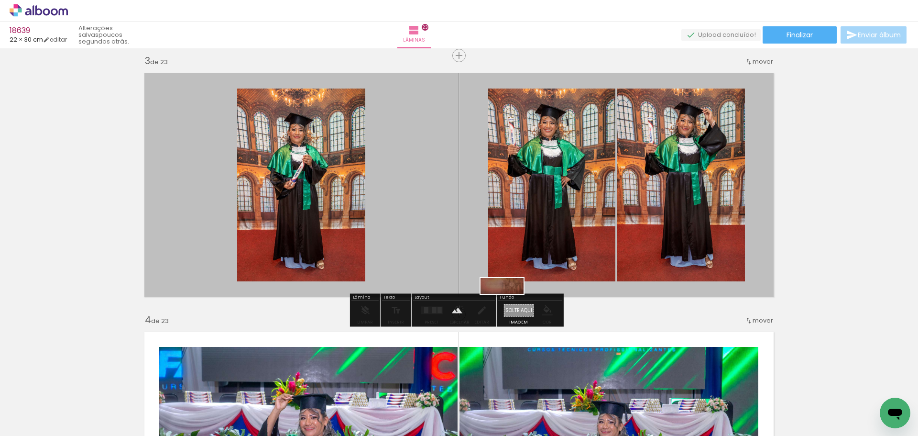
drag, startPoint x: 541, startPoint y: 408, endPoint x: 509, endPoint y: 307, distance: 106.2
click at [509, 307] on quentale-workspace at bounding box center [459, 218] width 918 height 436
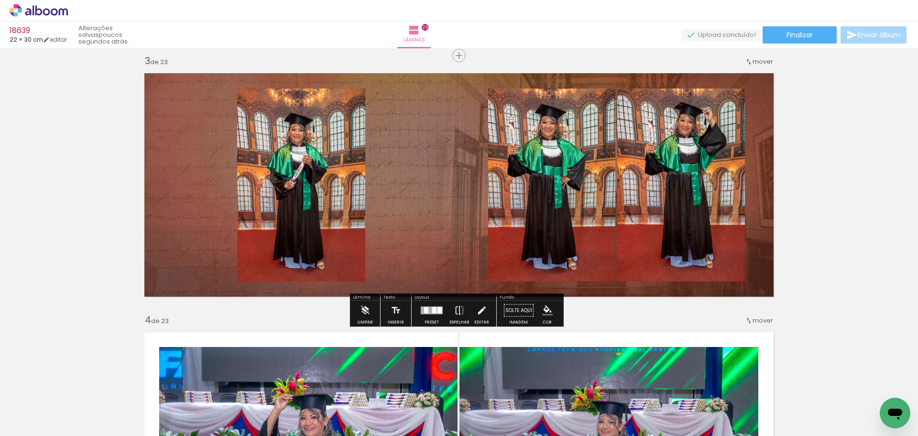
click at [429, 309] on div at bounding box center [432, 311] width 22 height 8
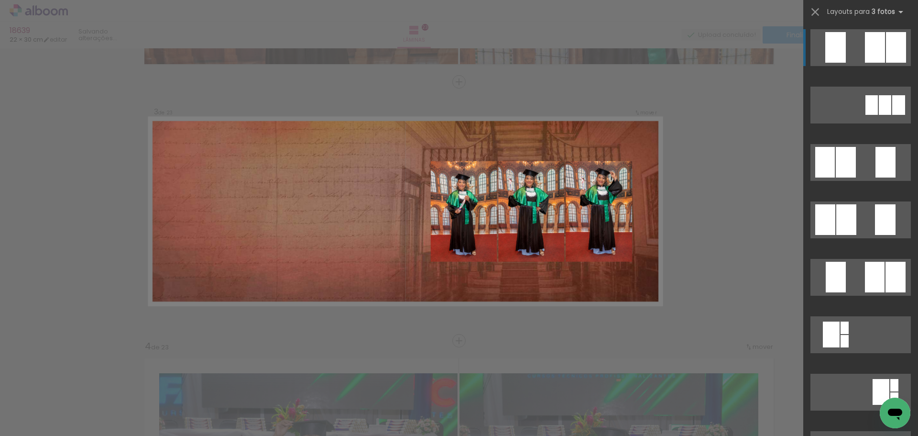
scroll to position [499, 0]
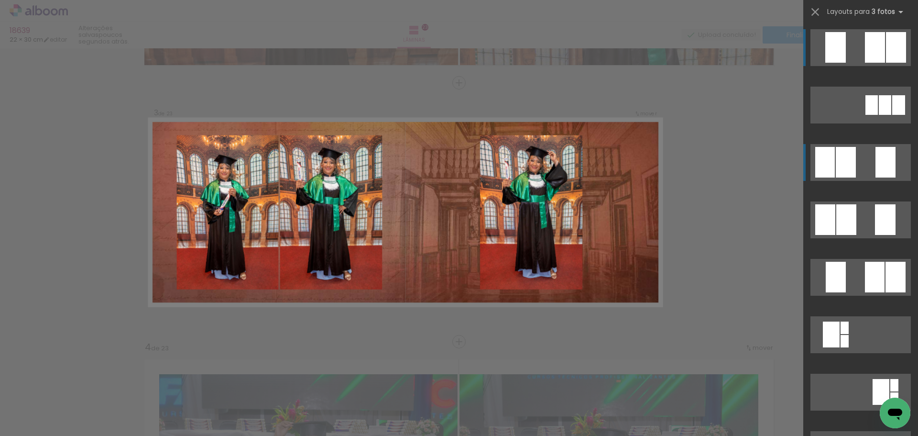
click at [881, 164] on div at bounding box center [886, 162] width 20 height 31
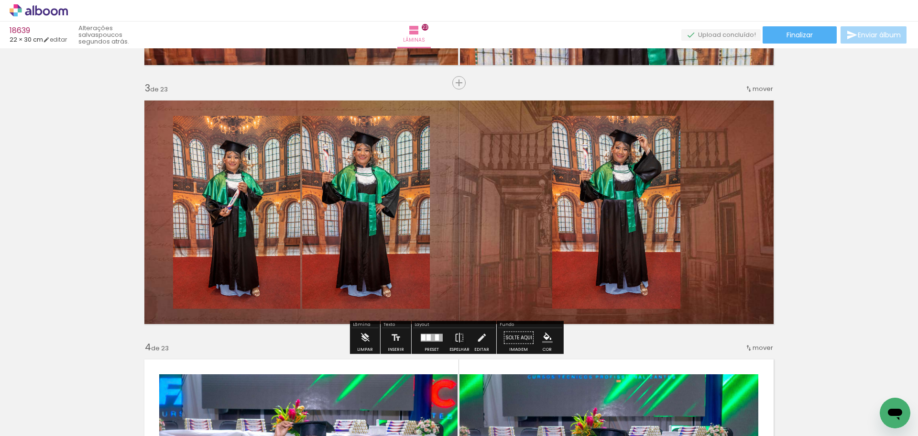
drag, startPoint x: 881, startPoint y: 163, endPoint x: 868, endPoint y: 163, distance: 13.4
click at [602, 190] on quentale-photo at bounding box center [616, 212] width 128 height 193
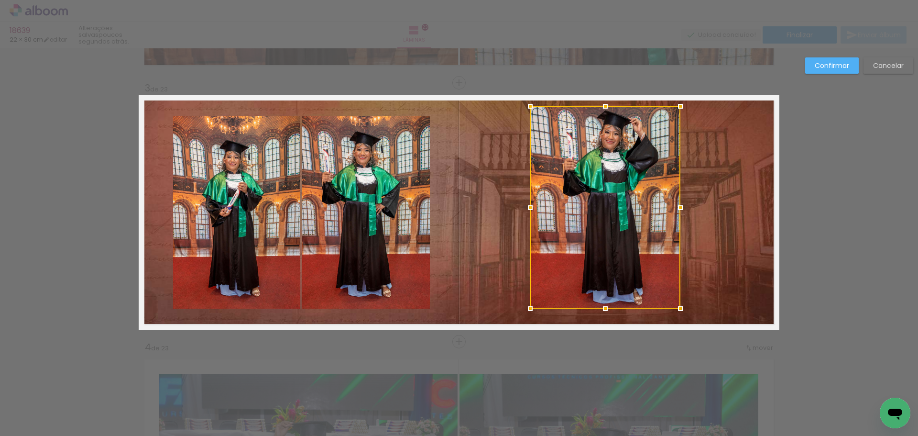
drag, startPoint x: 550, startPoint y: 116, endPoint x: 529, endPoint y: 107, distance: 22.9
click at [529, 107] on div at bounding box center [530, 106] width 19 height 19
click at [631, 261] on div at bounding box center [605, 207] width 150 height 202
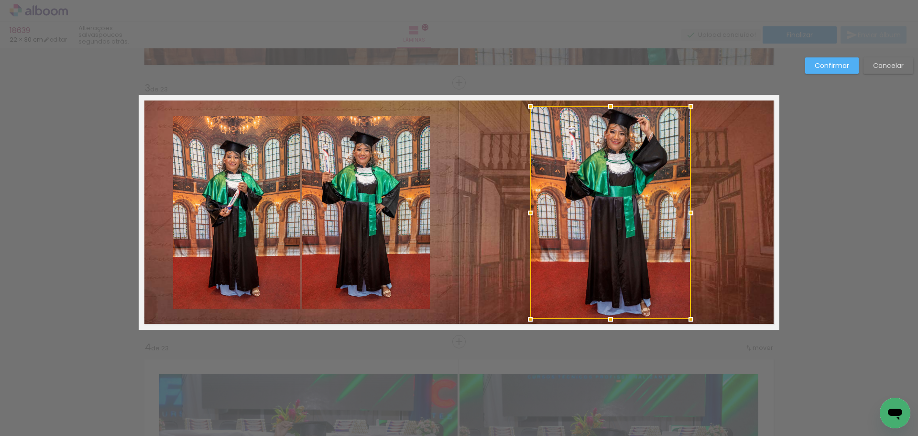
drag, startPoint x: 677, startPoint y: 304, endPoint x: 688, endPoint y: 315, distance: 14.9
click at [688, 315] on div at bounding box center [691, 318] width 19 height 19
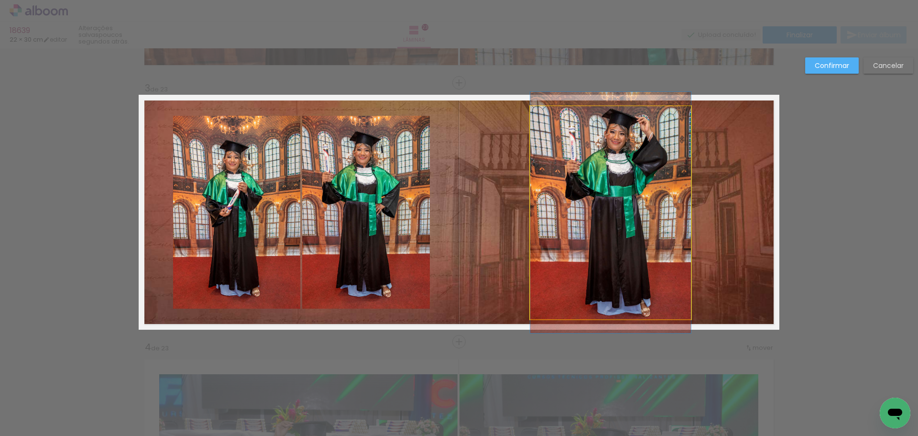
click at [536, 214] on quentale-photo at bounding box center [610, 212] width 161 height 213
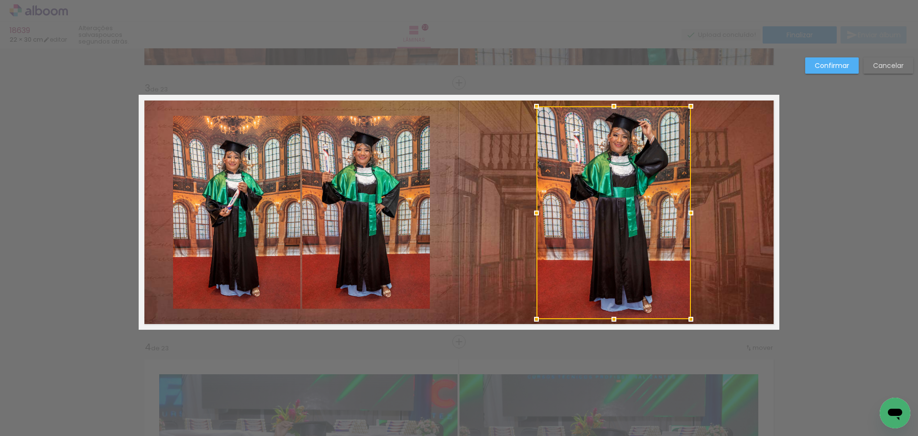
drag, startPoint x: 528, startPoint y: 209, endPoint x: 534, endPoint y: 207, distance: 6.4
click at [534, 207] on div at bounding box center [536, 212] width 19 height 19
click at [0, 0] on slot "Confirmar" at bounding box center [0, 0] width 0 height 0
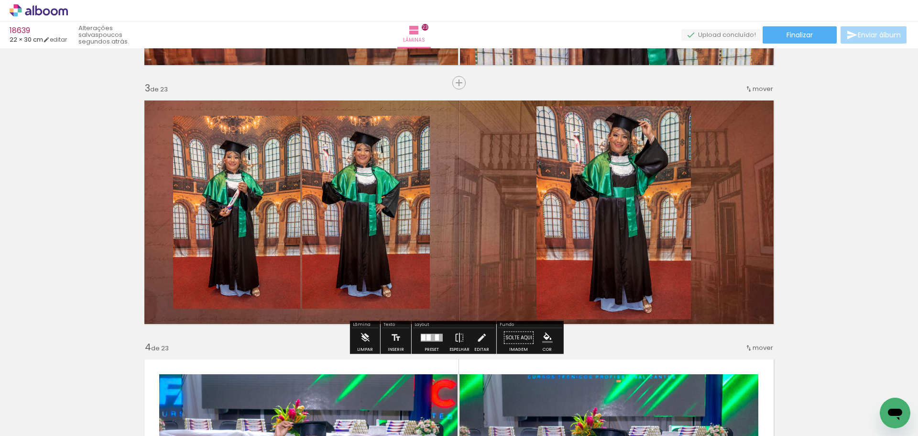
click at [630, 137] on paper-item at bounding box center [634, 138] width 17 height 7
click at [395, 149] on paper-item at bounding box center [399, 148] width 17 height 7
click at [267, 147] on paper-item at bounding box center [270, 148] width 17 height 7
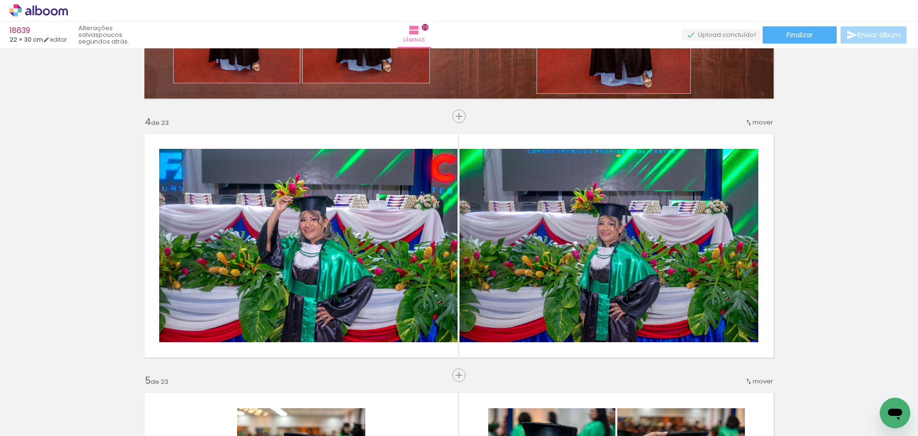
scroll to position [738, 0]
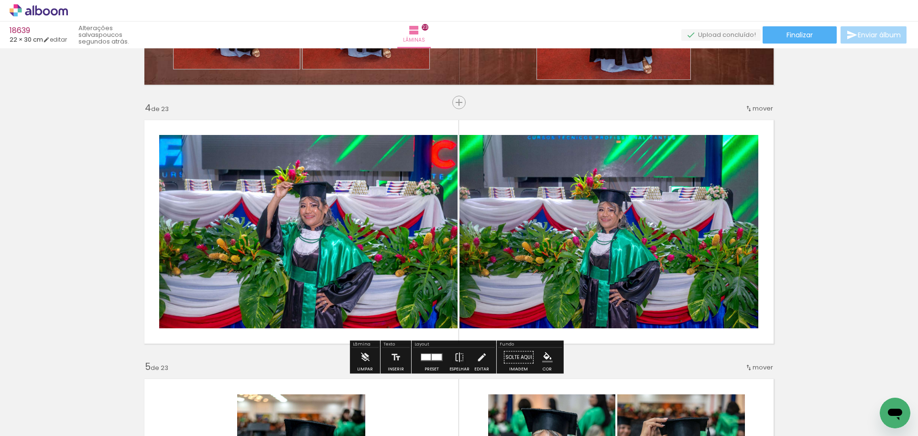
click at [428, 353] on quentale-layouter at bounding box center [432, 357] width 22 height 8
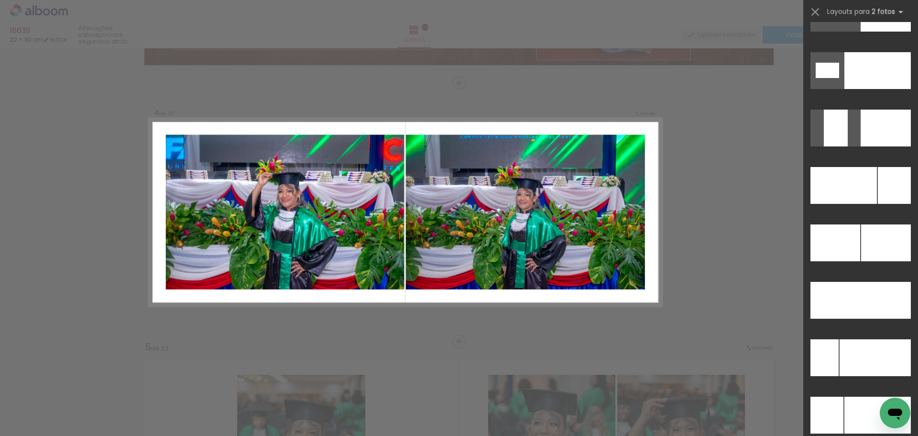
scroll to position [4091, 0]
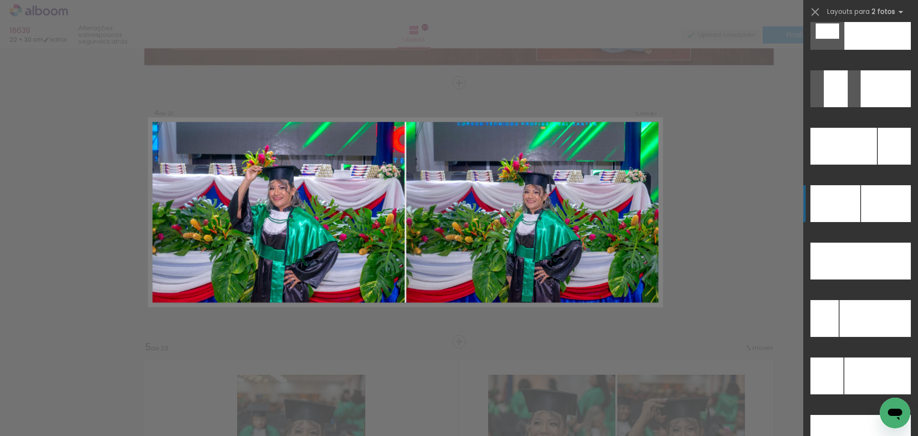
click at [848, 202] on div at bounding box center [836, 203] width 50 height 37
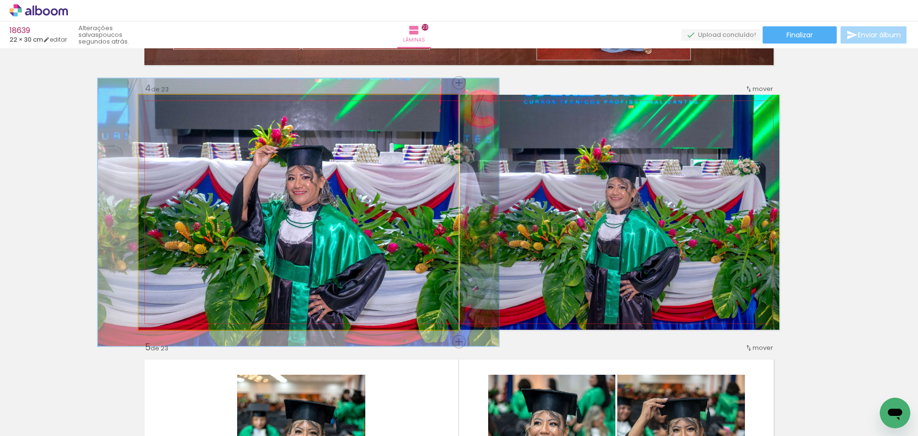
drag, startPoint x: 164, startPoint y: 103, endPoint x: 168, endPoint y: 103, distance: 4.8
type paper-slider "114"
click at [168, 103] on div at bounding box center [165, 104] width 15 height 15
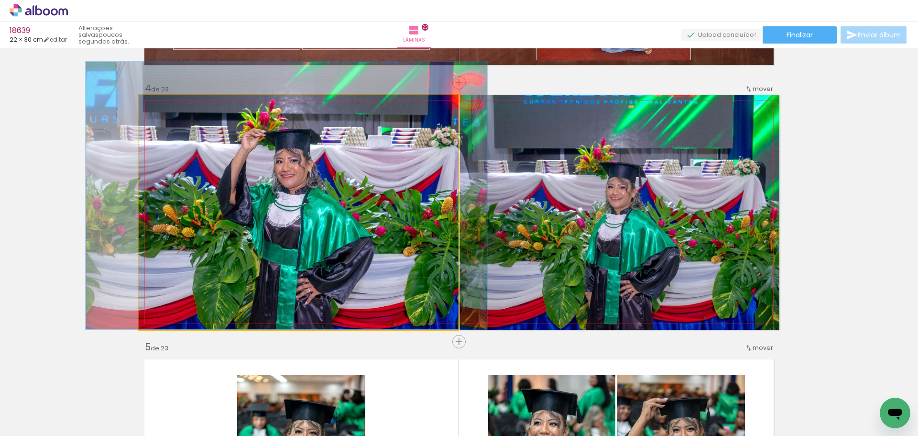
drag, startPoint x: 364, startPoint y: 211, endPoint x: 352, endPoint y: 178, distance: 34.7
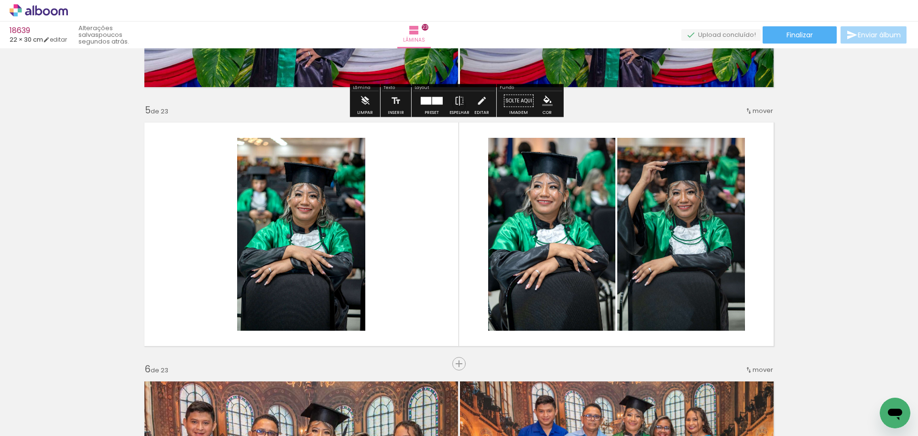
scroll to position [997, 0]
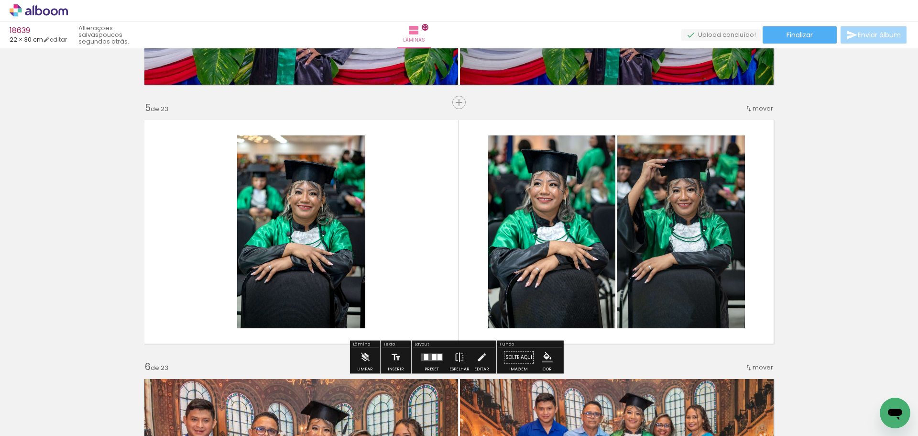
drag, startPoint x: 425, startPoint y: 356, endPoint x: 453, endPoint y: 340, distance: 32.8
click at [424, 356] on div at bounding box center [426, 357] width 4 height 6
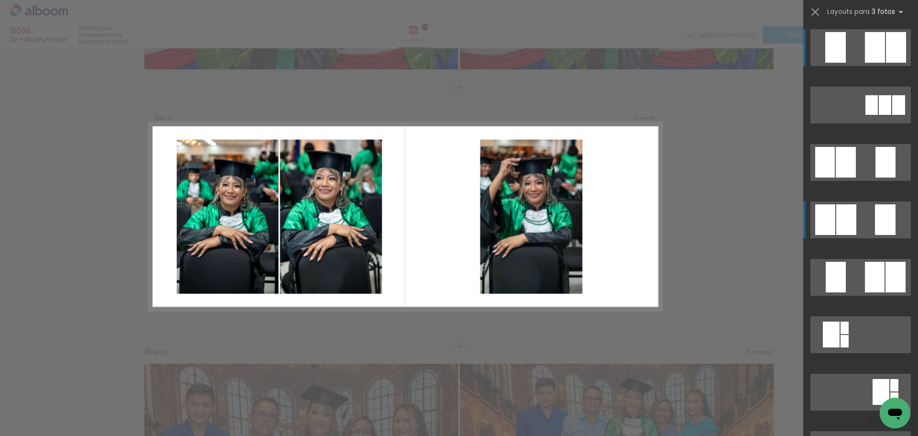
scroll to position [1016, 0]
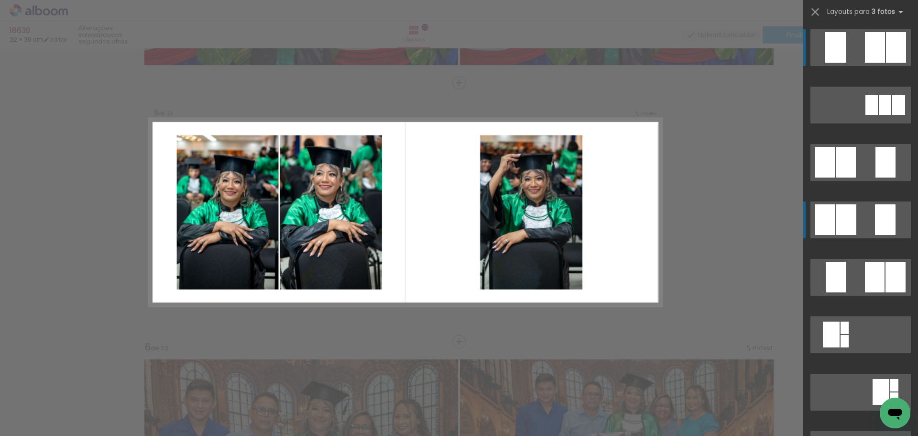
click at [863, 215] on quentale-layouter at bounding box center [861, 219] width 100 height 37
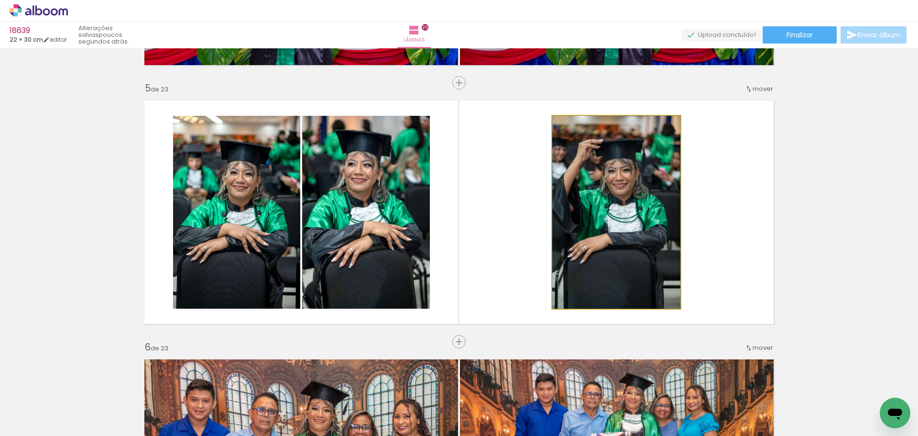
click at [612, 179] on quentale-photo at bounding box center [616, 212] width 128 height 193
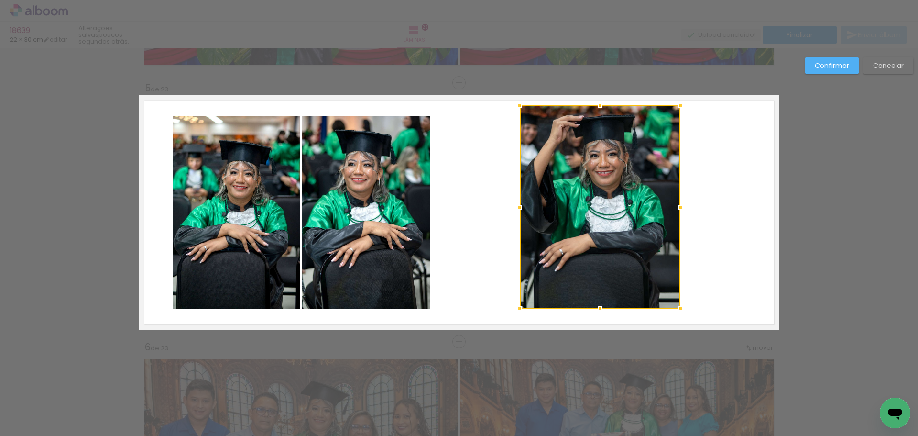
drag, startPoint x: 546, startPoint y: 115, endPoint x: 517, endPoint y: 106, distance: 30.7
click at [517, 106] on div at bounding box center [519, 105] width 19 height 19
click at [621, 212] on div at bounding box center [600, 206] width 161 height 203
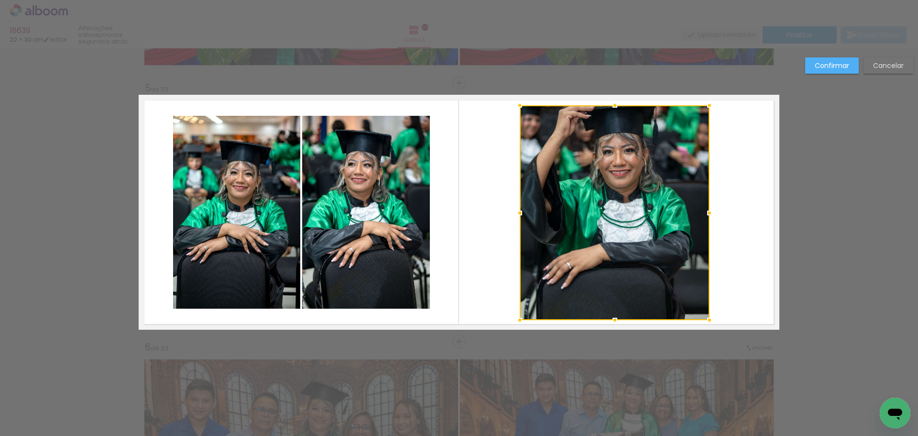
drag, startPoint x: 679, startPoint y: 308, endPoint x: 708, endPoint y: 319, distance: 31.2
click at [708, 319] on div at bounding box center [709, 319] width 19 height 19
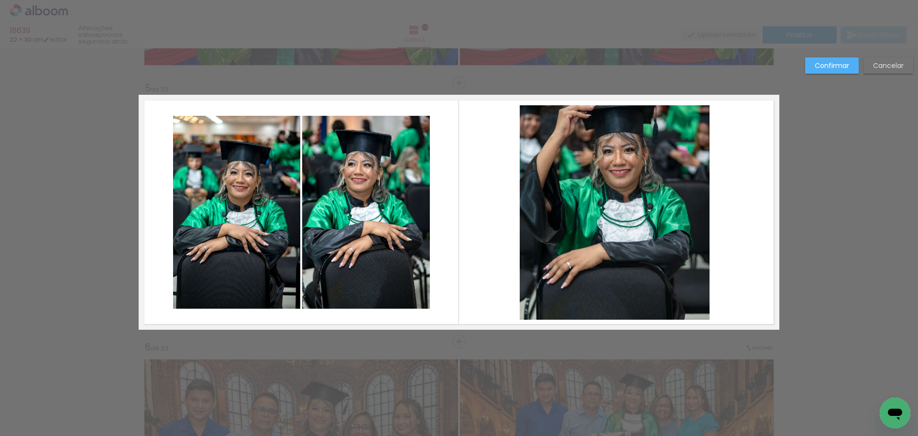
click at [0, 0] on slot "Confirmar" at bounding box center [0, 0] width 0 height 0
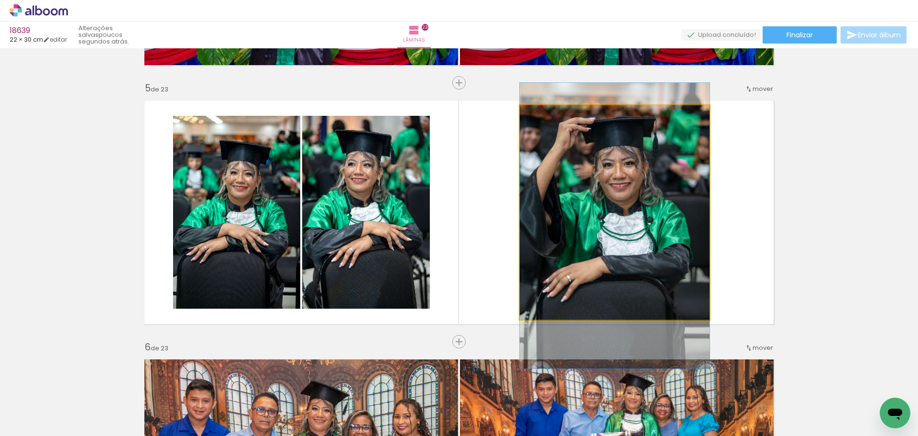
drag, startPoint x: 640, startPoint y: 152, endPoint x: 648, endPoint y: 165, distance: 15.4
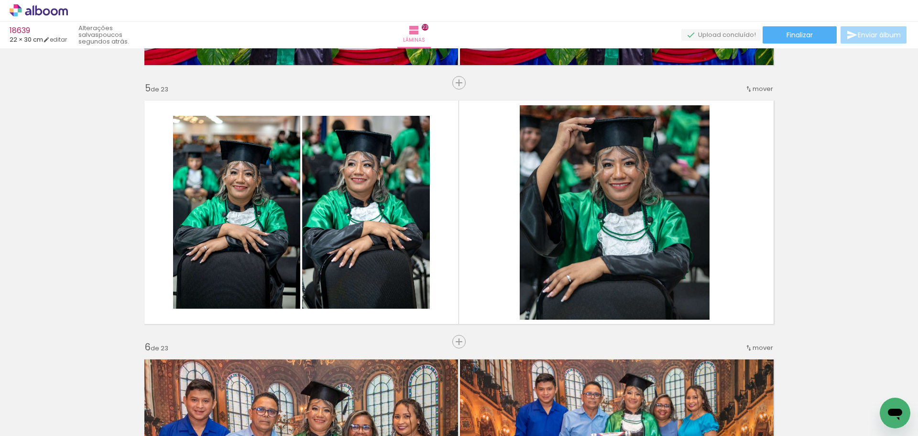
scroll to position [0, 6917]
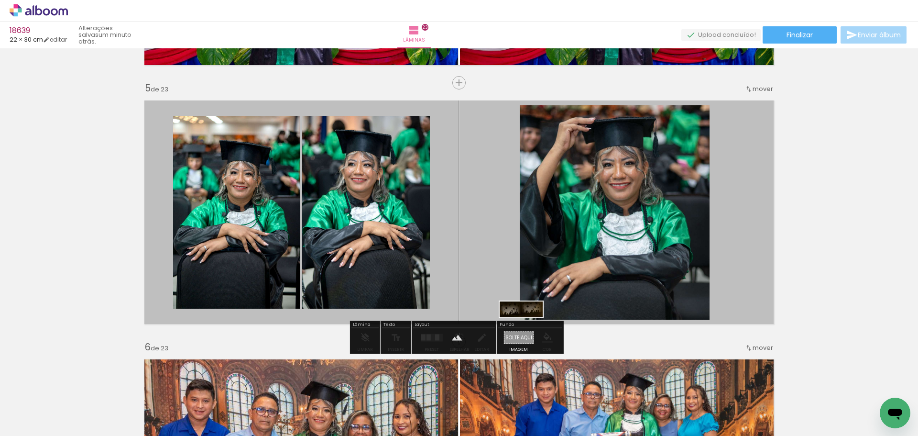
drag, startPoint x: 419, startPoint y: 409, endPoint x: 529, endPoint y: 330, distance: 135.7
click at [529, 330] on quentale-workspace at bounding box center [459, 218] width 918 height 436
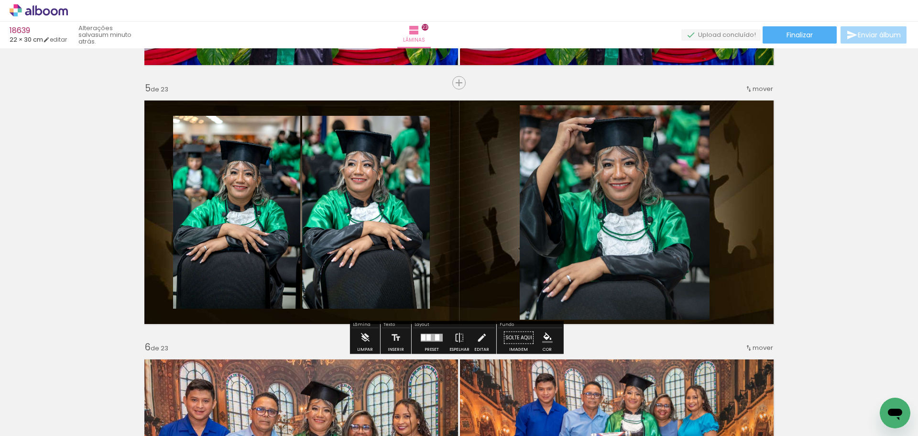
click at [612, 136] on paper-item at bounding box center [617, 137] width 17 height 7
drag, startPoint x: 393, startPoint y: 146, endPoint x: 305, endPoint y: 148, distance: 88.0
click at [0, 0] on paper-item at bounding box center [0, 0] width 0 height 0
click at [266, 150] on paper-item at bounding box center [270, 148] width 17 height 7
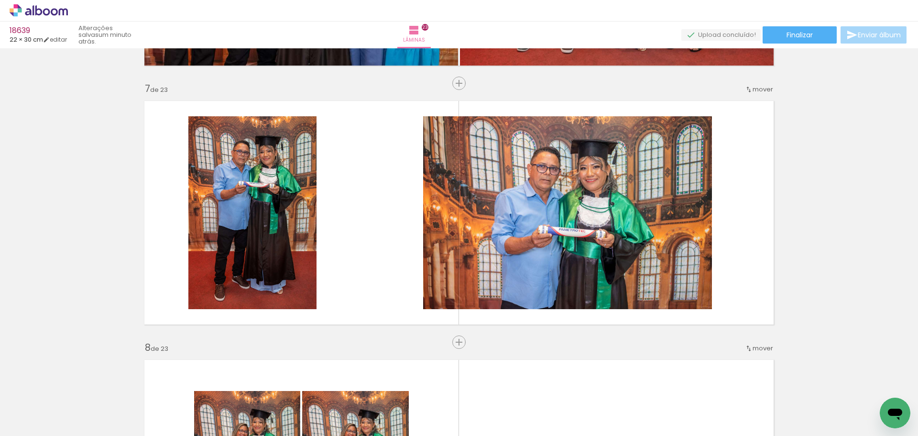
scroll to position [1543, 0]
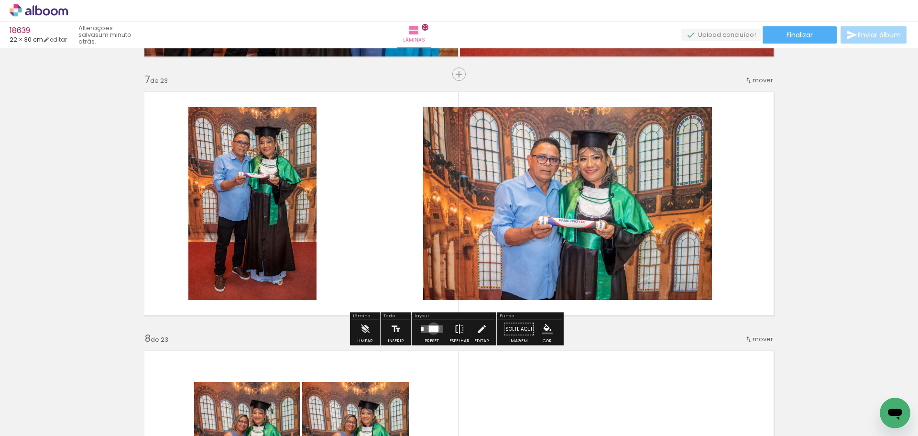
drag, startPoint x: 431, startPoint y: 328, endPoint x: 643, endPoint y: 258, distance: 222.6
click at [432, 327] on div at bounding box center [434, 329] width 10 height 6
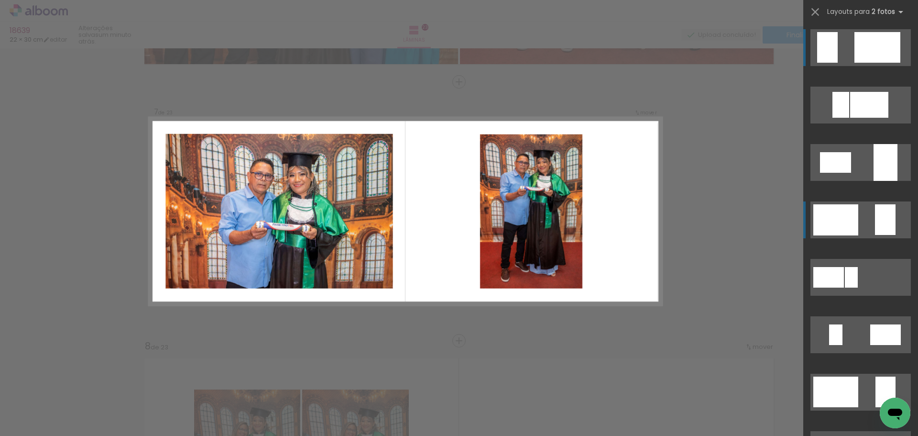
click at [870, 217] on quentale-layouter at bounding box center [861, 219] width 100 height 37
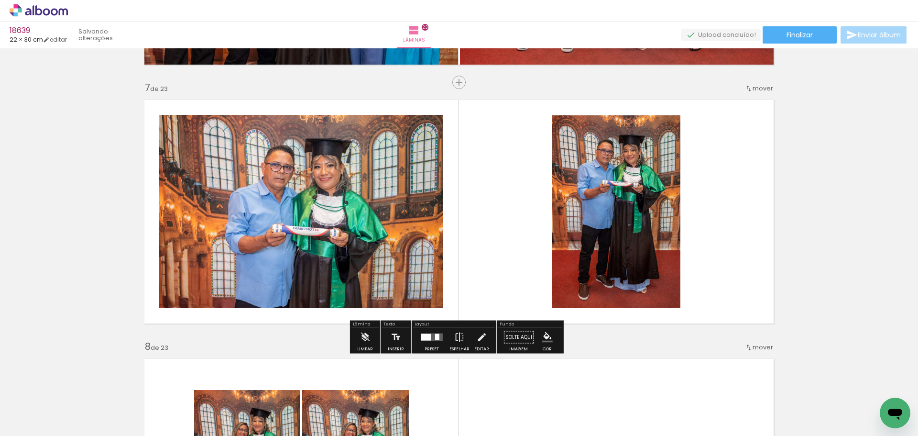
scroll to position [1534, 0]
click at [591, 185] on quentale-photo at bounding box center [616, 212] width 128 height 193
drag, startPoint x: 591, startPoint y: 185, endPoint x: 578, endPoint y: 153, distance: 35.2
click at [591, 185] on quentale-photo at bounding box center [616, 212] width 128 height 193
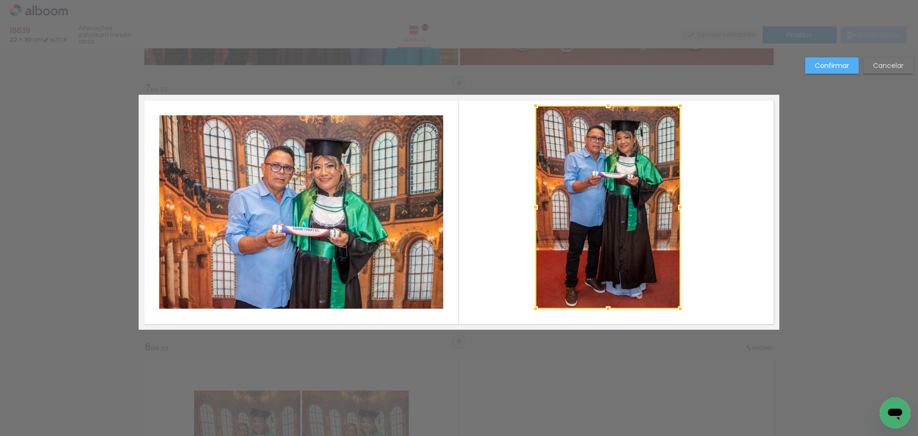
drag, startPoint x: 549, startPoint y: 114, endPoint x: 532, endPoint y: 104, distance: 19.5
click at [532, 104] on div at bounding box center [535, 105] width 19 height 19
click at [578, 217] on quentale-photo at bounding box center [608, 207] width 145 height 203
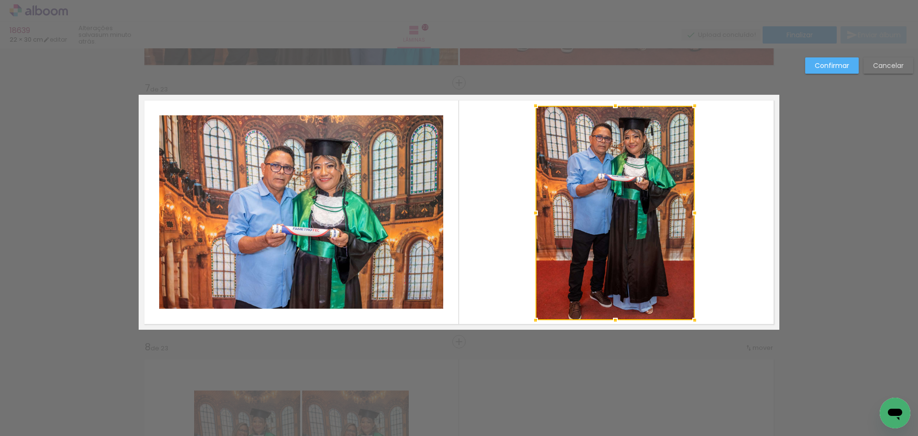
drag, startPoint x: 681, startPoint y: 312, endPoint x: 691, endPoint y: 320, distance: 12.9
click at [691, 320] on div at bounding box center [694, 319] width 19 height 19
click at [619, 189] on quentale-photo at bounding box center [615, 213] width 159 height 214
click at [0, 0] on slot "Confirmar" at bounding box center [0, 0] width 0 height 0
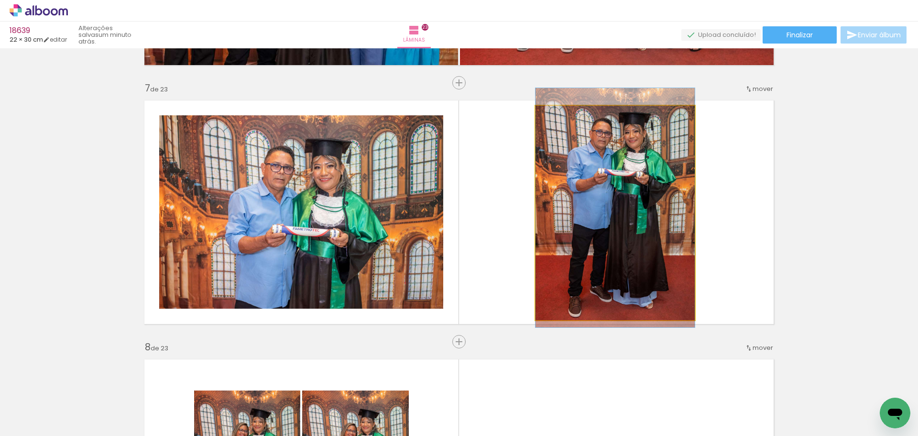
drag, startPoint x: 633, startPoint y: 192, endPoint x: 633, endPoint y: 187, distance: 5.3
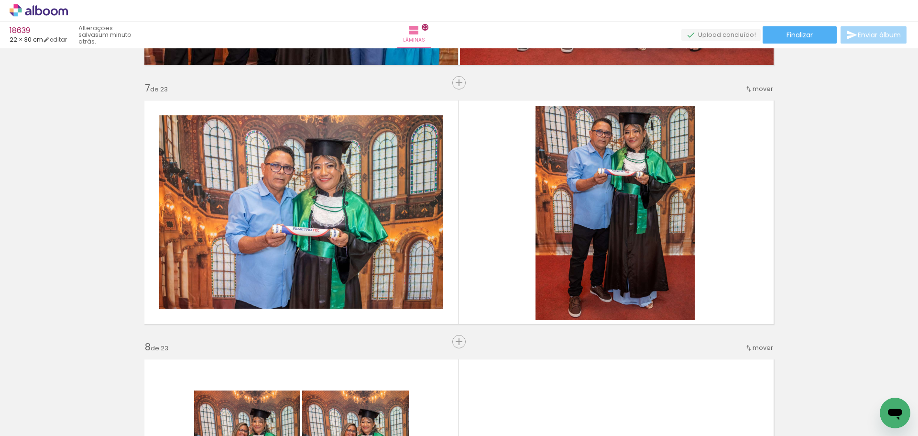
scroll to position [0, 7895]
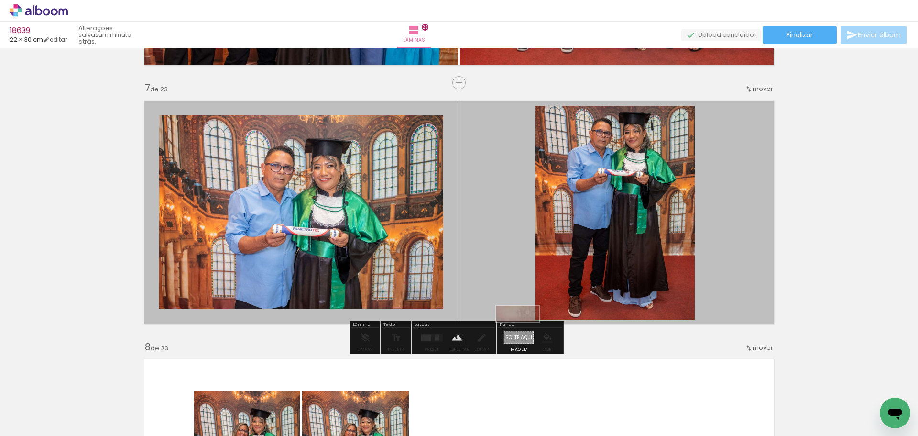
drag, startPoint x: 502, startPoint y: 410, endPoint x: 525, endPoint y: 334, distance: 79.1
click at [525, 334] on quentale-workspace at bounding box center [459, 218] width 918 height 436
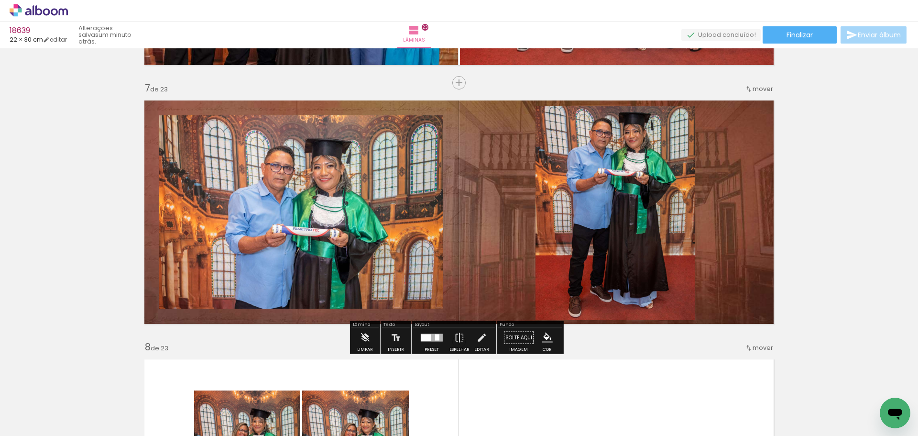
click at [252, 146] on paper-item at bounding box center [256, 147] width 17 height 7
click at [629, 137] on paper-item at bounding box center [633, 138] width 17 height 7
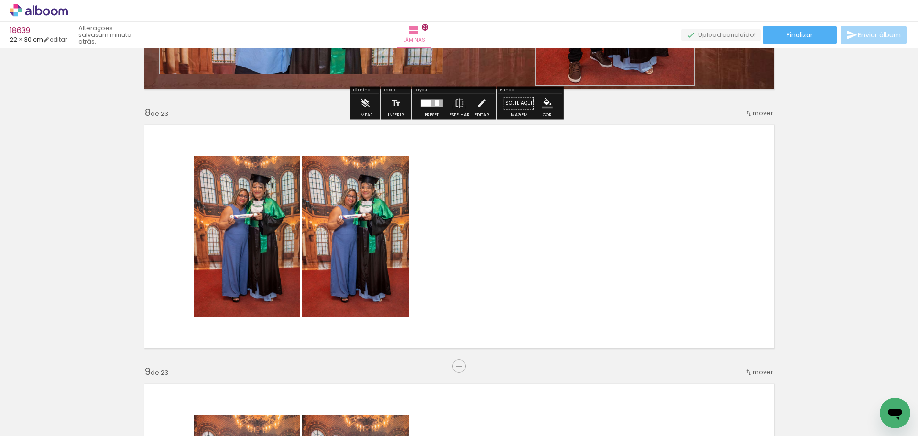
scroll to position [1773, 0]
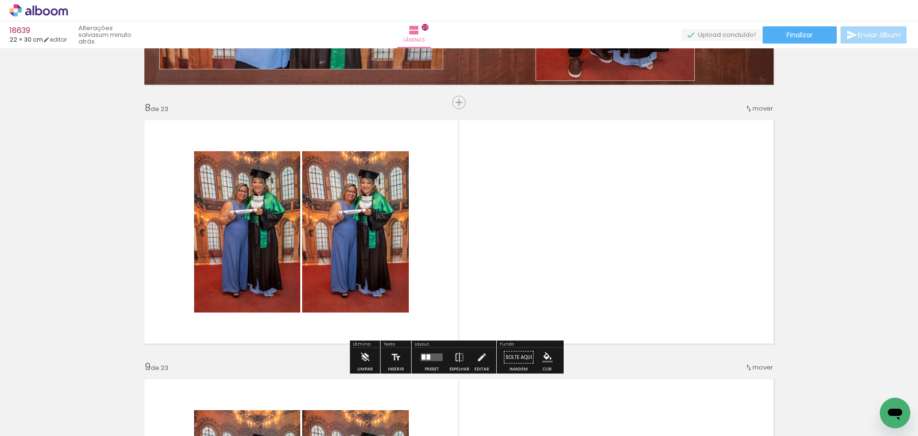
drag, startPoint x: 432, startPoint y: 353, endPoint x: 624, endPoint y: 171, distance: 264.9
click at [435, 347] on div "Layout Preset Espelhar Editar" at bounding box center [454, 357] width 85 height 33
drag, startPoint x: 428, startPoint y: 353, endPoint x: 432, endPoint y: 350, distance: 4.9
click at [428, 353] on div at bounding box center [432, 357] width 26 height 19
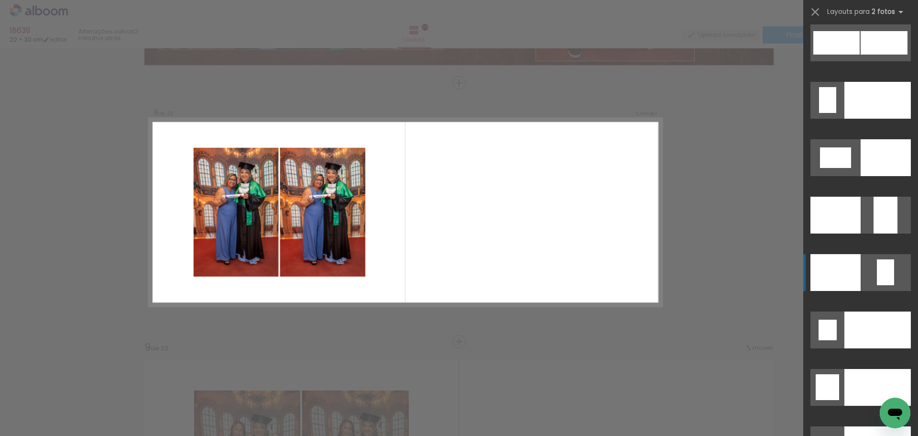
scroll to position [3901, 0]
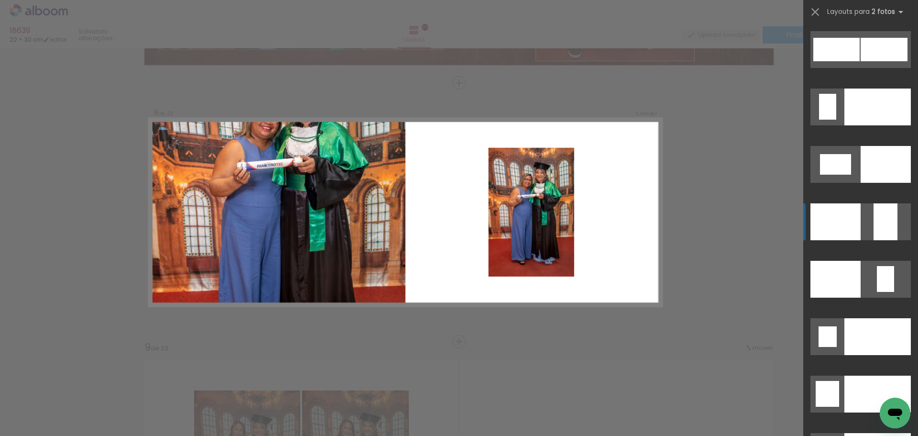
click at [880, 207] on div at bounding box center [861, 224] width 115 height 57
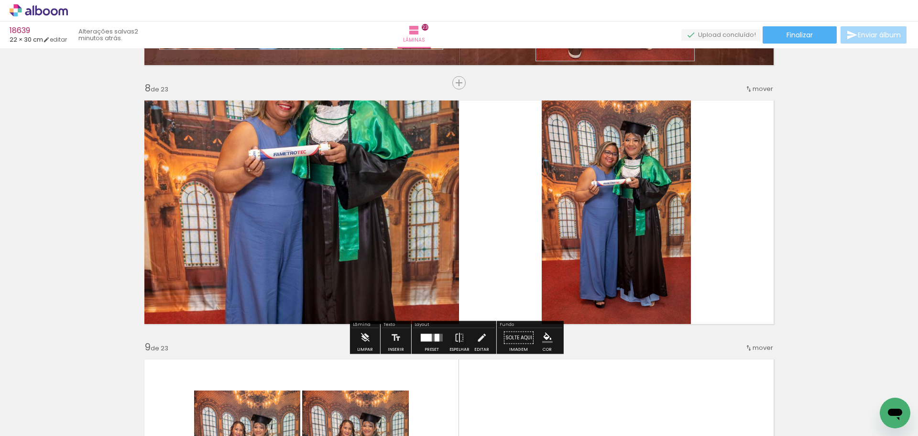
drag, startPoint x: 880, startPoint y: 212, endPoint x: 858, endPoint y: 216, distance: 22.3
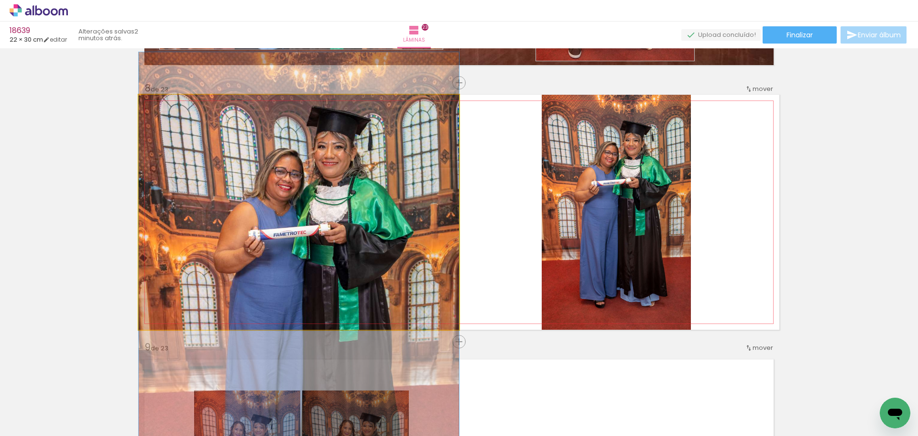
drag, startPoint x: 270, startPoint y: 142, endPoint x: 271, endPoint y: 222, distance: 80.4
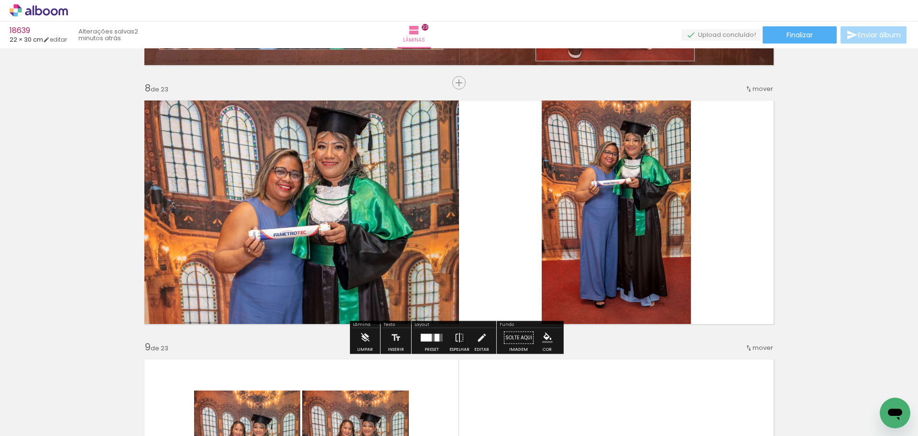
click at [652, 181] on quentale-photo at bounding box center [616, 212] width 149 height 235
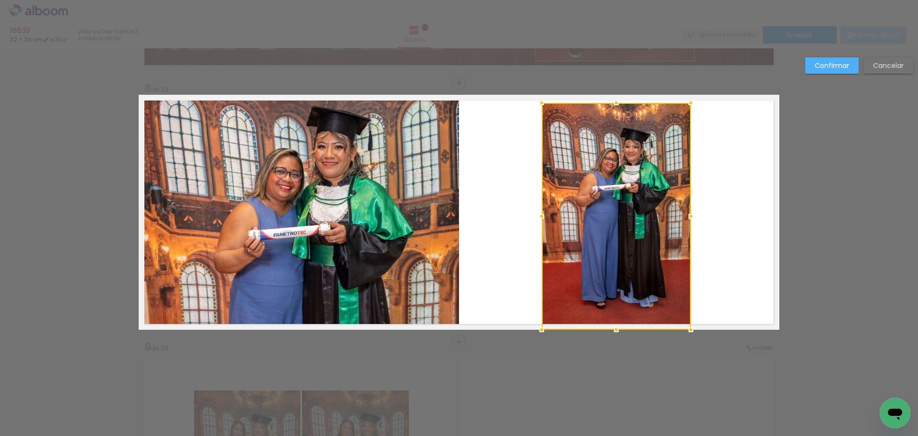
drag, startPoint x: 614, startPoint y: 96, endPoint x: 616, endPoint y: 104, distance: 8.4
click at [616, 104] on div at bounding box center [616, 102] width 19 height 19
click at [632, 297] on div at bounding box center [616, 216] width 149 height 227
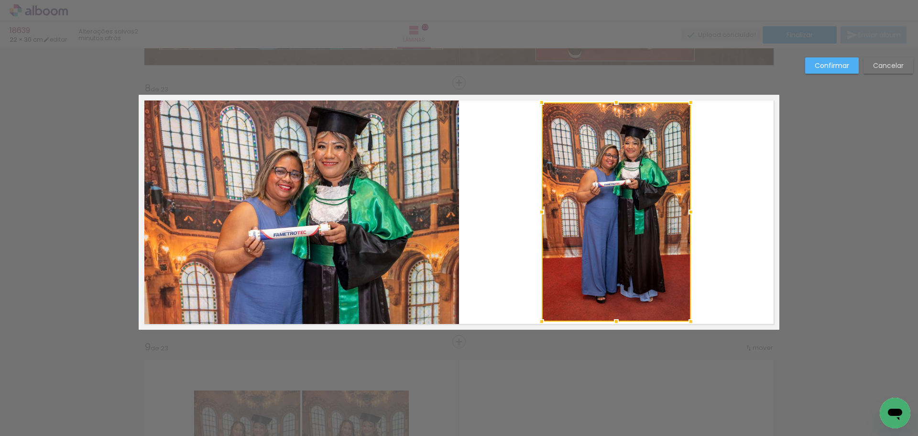
drag, startPoint x: 610, startPoint y: 327, endPoint x: 617, endPoint y: 320, distance: 9.1
click at [617, 320] on div at bounding box center [616, 321] width 19 height 19
click at [0, 0] on slot "Confirmar" at bounding box center [0, 0] width 0 height 0
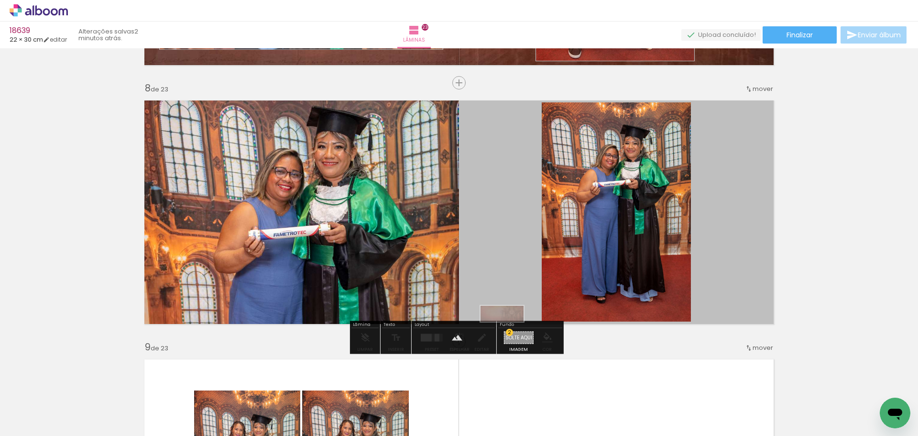
drag, startPoint x: 513, startPoint y: 360, endPoint x: 511, endPoint y: 337, distance: 23.0
click at [511, 337] on quentale-workspace at bounding box center [459, 218] width 918 height 436
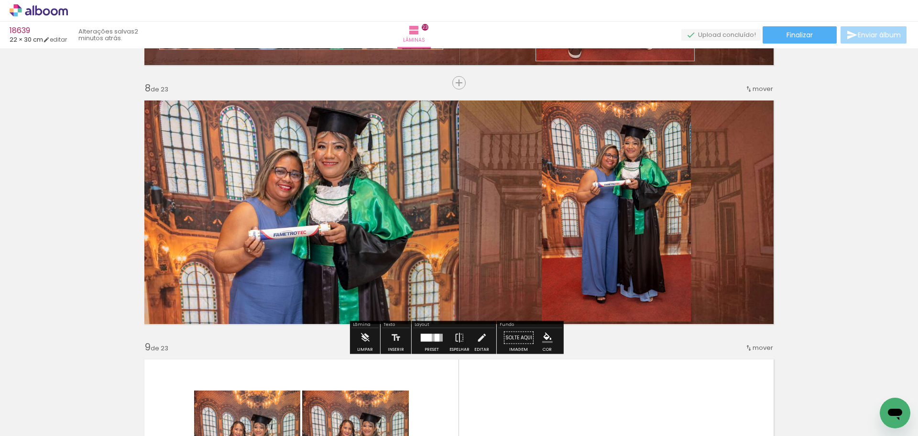
click at [637, 133] on paper-item at bounding box center [639, 135] width 17 height 7
click at [601, 174] on quentale-photo at bounding box center [616, 211] width 149 height 219
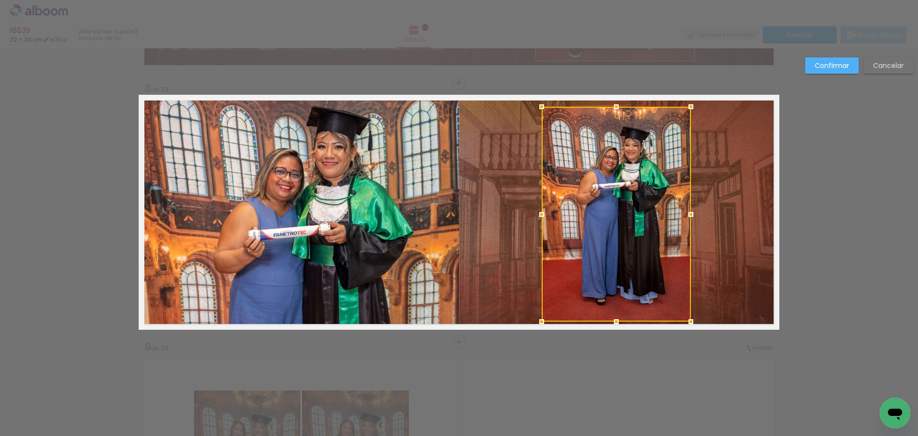
drag, startPoint x: 616, startPoint y: 104, endPoint x: 617, endPoint y: 110, distance: 5.5
click at [617, 110] on div at bounding box center [616, 106] width 19 height 19
click at [647, 249] on div at bounding box center [616, 215] width 149 height 214
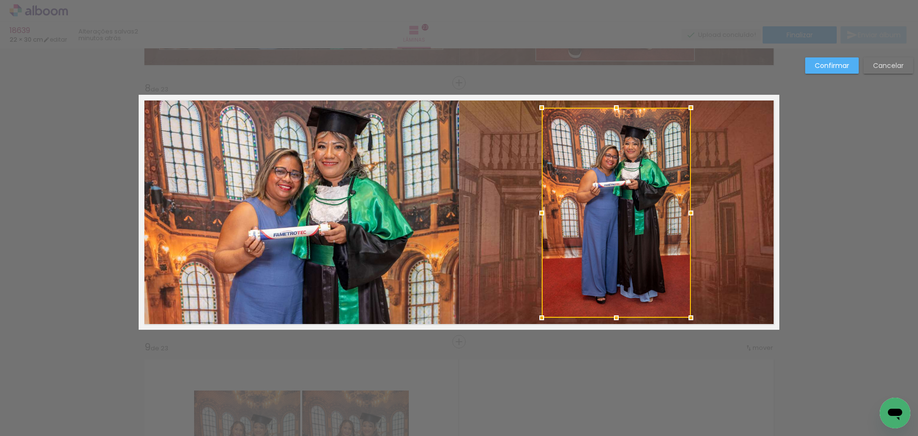
click at [617, 317] on div at bounding box center [616, 317] width 19 height 19
drag, startPoint x: 835, startPoint y: 63, endPoint x: 836, endPoint y: 132, distance: 69.4
click at [0, 0] on slot "Confirmar" at bounding box center [0, 0] width 0 height 0
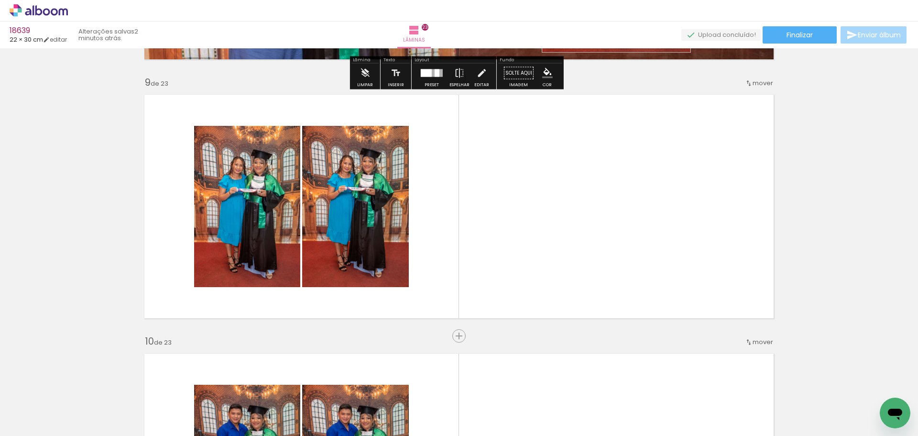
scroll to position [2080, 0]
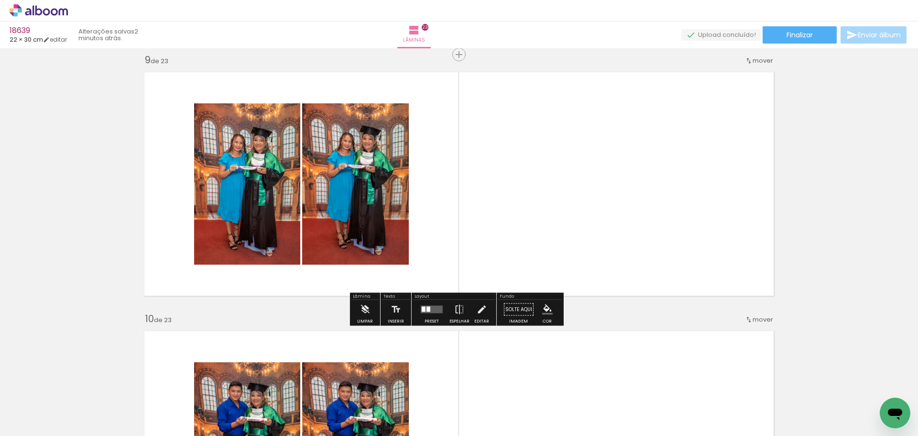
click at [429, 308] on quentale-layouter at bounding box center [432, 310] width 22 height 8
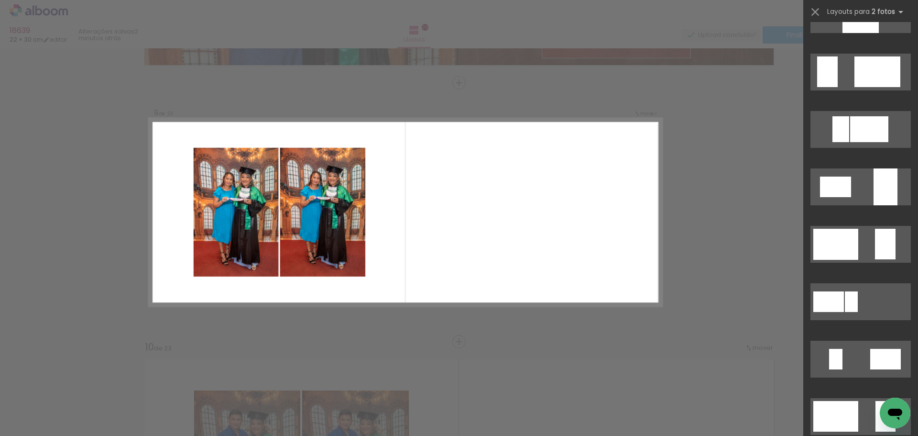
scroll to position [1547, 0]
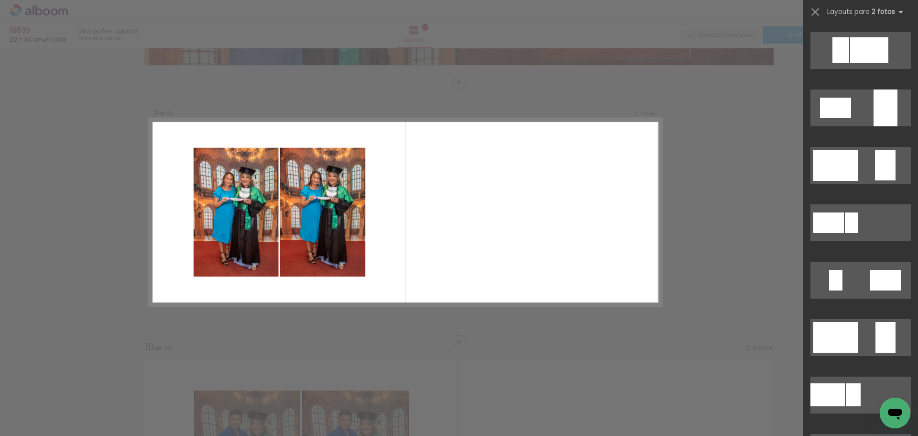
click at [881, 145] on div at bounding box center [861, 168] width 115 height 57
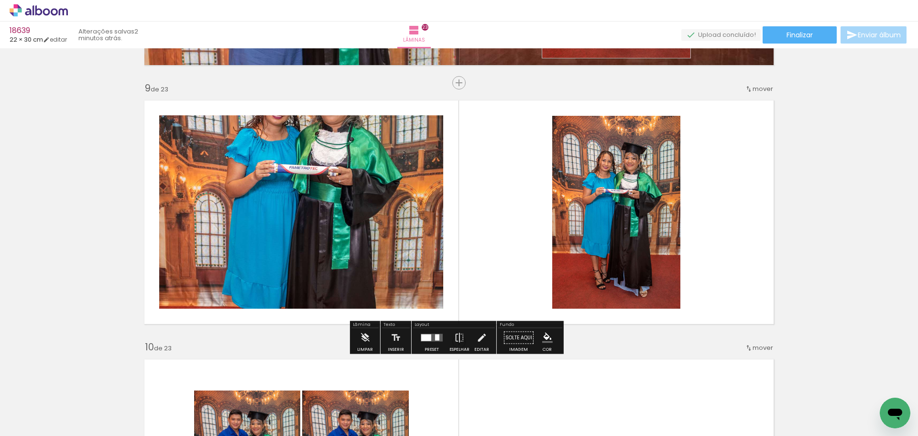
drag, startPoint x: 425, startPoint y: 333, endPoint x: 561, endPoint y: 263, distance: 153.0
click at [426, 332] on div at bounding box center [432, 337] width 26 height 19
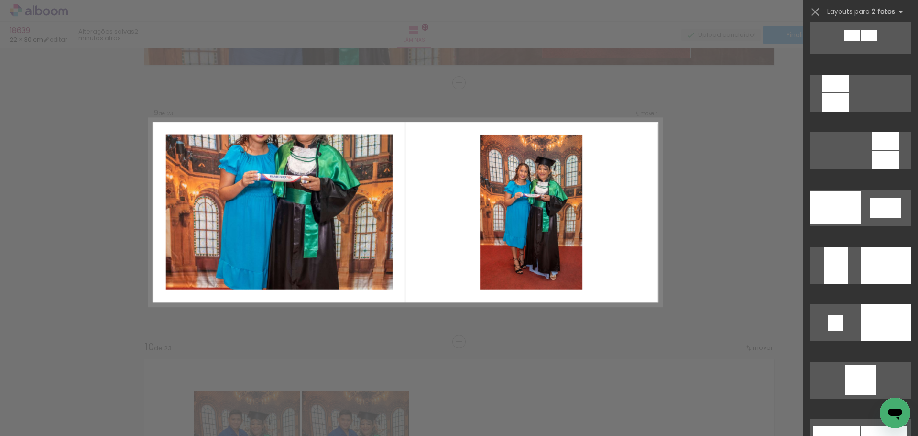
scroll to position [3533, 0]
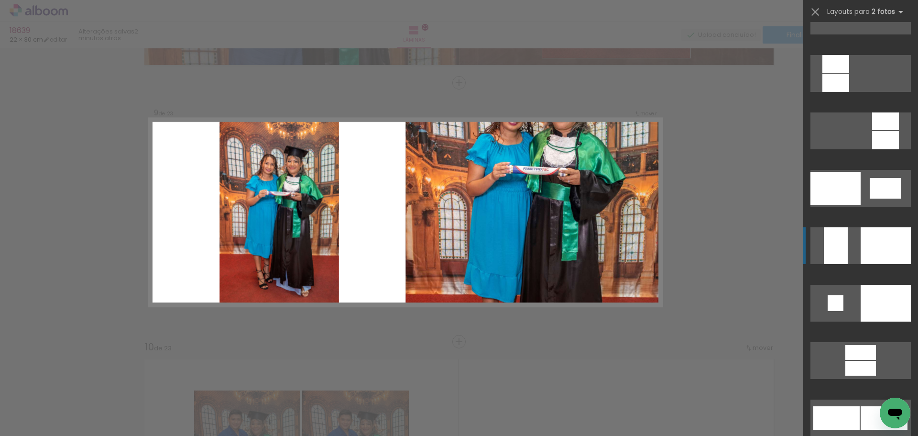
click at [851, 245] on quentale-layouter at bounding box center [861, 245] width 100 height 37
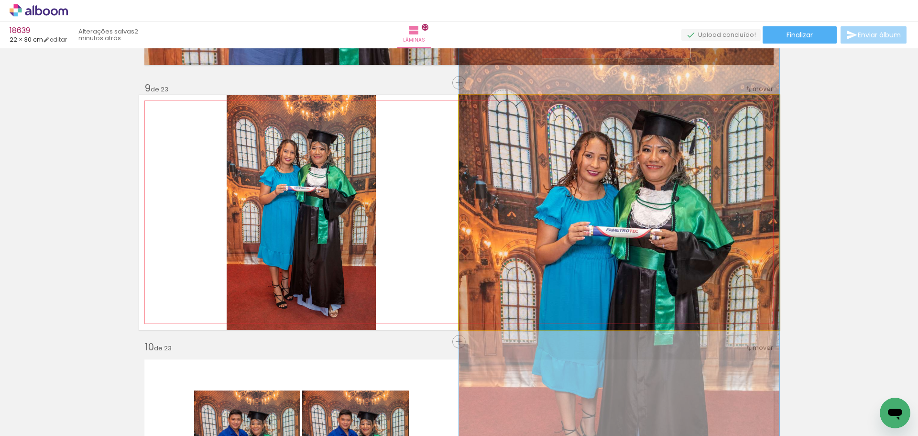
drag, startPoint x: 588, startPoint y: 123, endPoint x: 574, endPoint y: 195, distance: 73.5
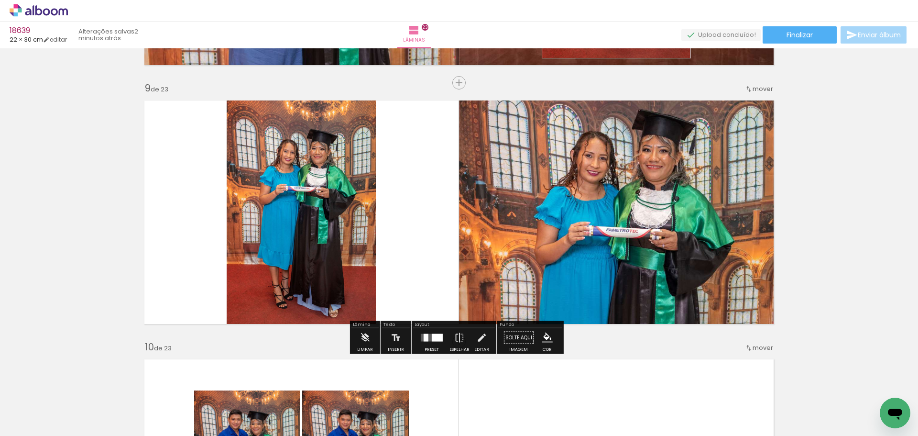
click at [329, 165] on quentale-photo at bounding box center [301, 212] width 149 height 235
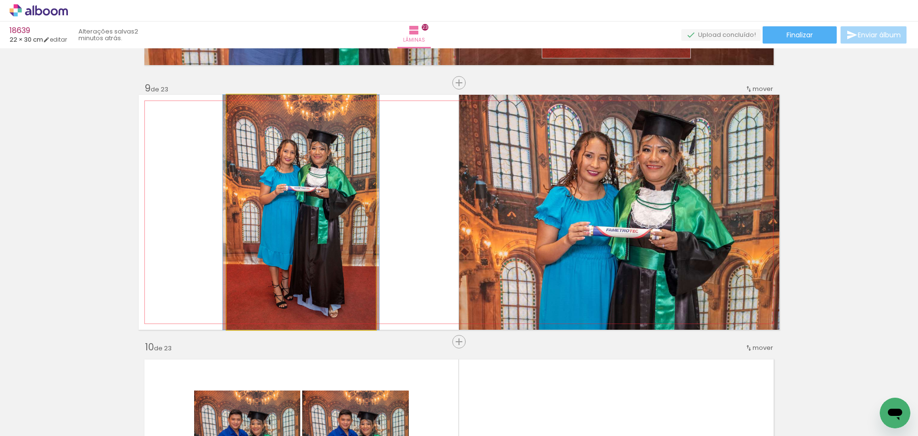
click at [329, 165] on quentale-photo at bounding box center [301, 212] width 149 height 235
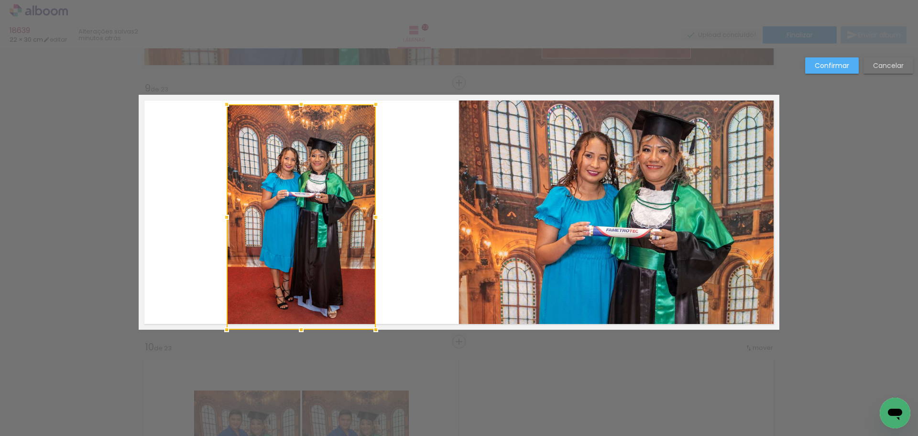
drag, startPoint x: 302, startPoint y: 98, endPoint x: 302, endPoint y: 108, distance: 9.6
click at [302, 108] on div at bounding box center [301, 104] width 19 height 19
click at [318, 305] on div at bounding box center [301, 216] width 149 height 225
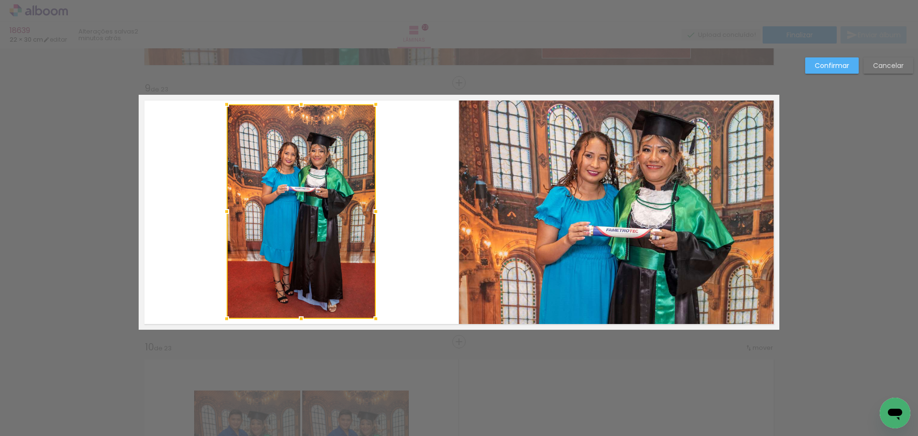
drag, startPoint x: 295, startPoint y: 329, endPoint x: 296, endPoint y: 318, distance: 11.0
click at [296, 318] on div at bounding box center [301, 318] width 19 height 19
click at [833, 71] on paper-button "Confirmar" at bounding box center [832, 65] width 54 height 16
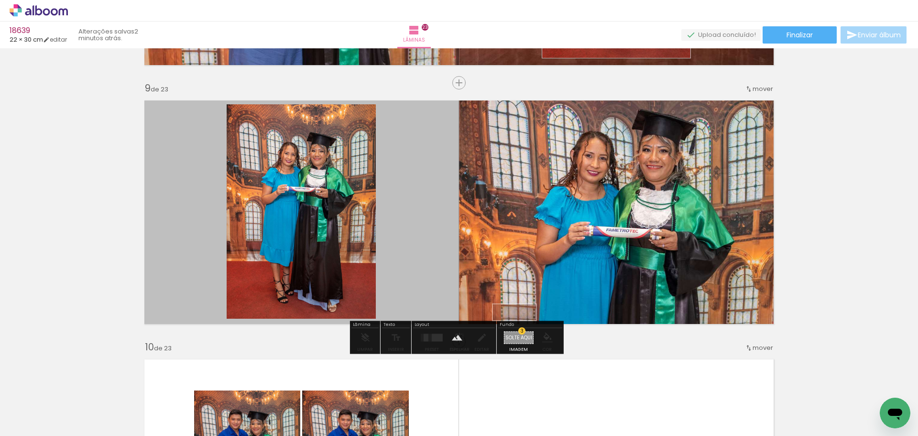
drag, startPoint x: 518, startPoint y: 393, endPoint x: 522, endPoint y: 333, distance: 59.9
click at [522, 333] on quentale-workspace at bounding box center [459, 218] width 918 height 436
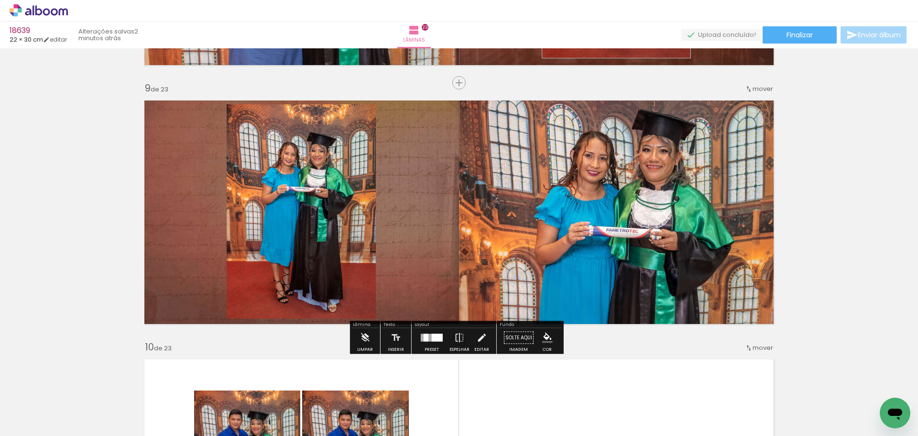
click at [322, 138] on paper-item at bounding box center [324, 136] width 17 height 7
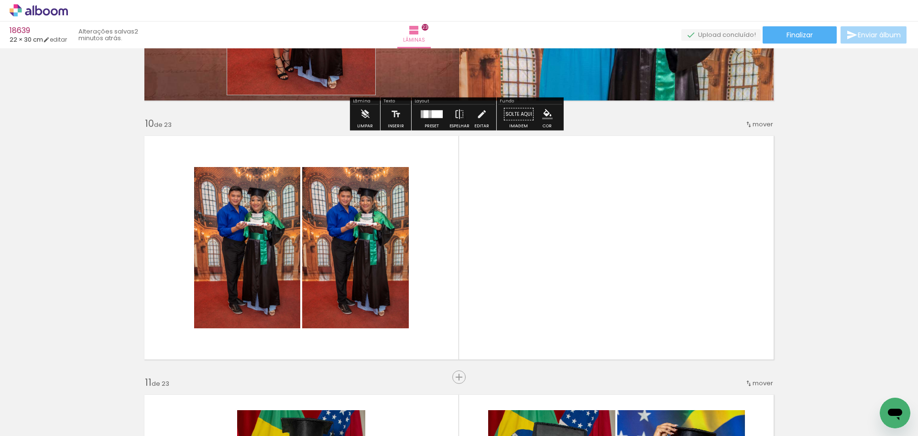
scroll to position [2291, 0]
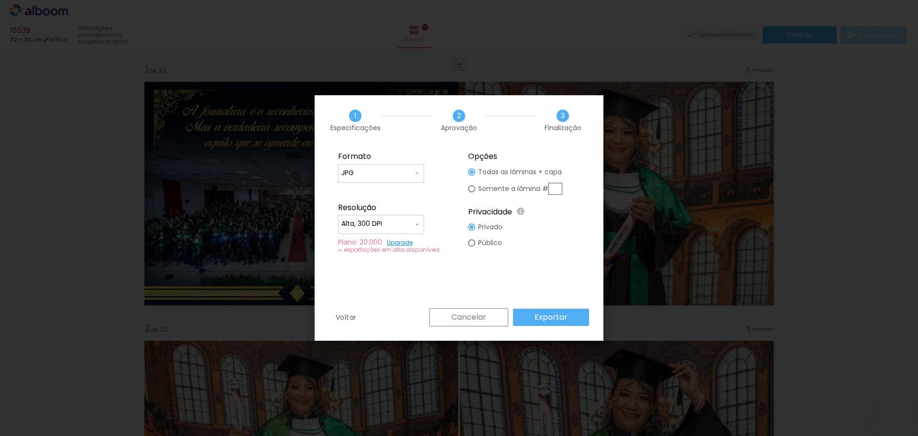
click at [561, 310] on paper-button "Exportar" at bounding box center [551, 317] width 76 height 17
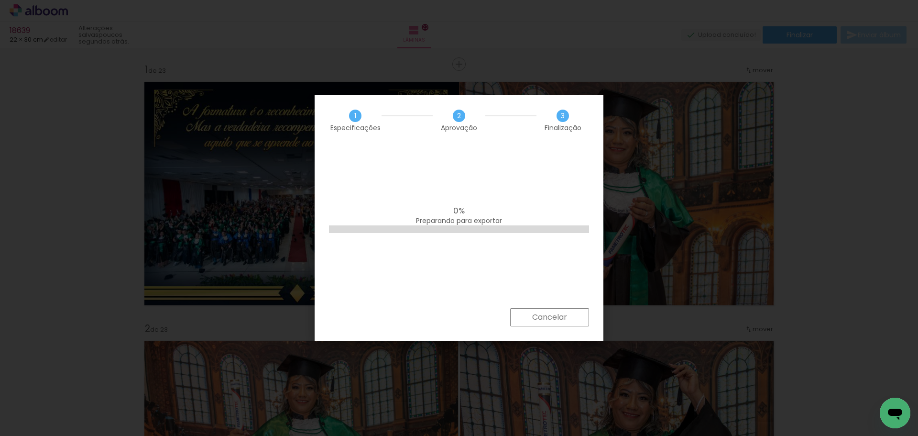
scroll to position [0, 6128]
click at [761, 220] on iron-overlay-backdrop at bounding box center [459, 218] width 918 height 436
